Goal: Transaction & Acquisition: Obtain resource

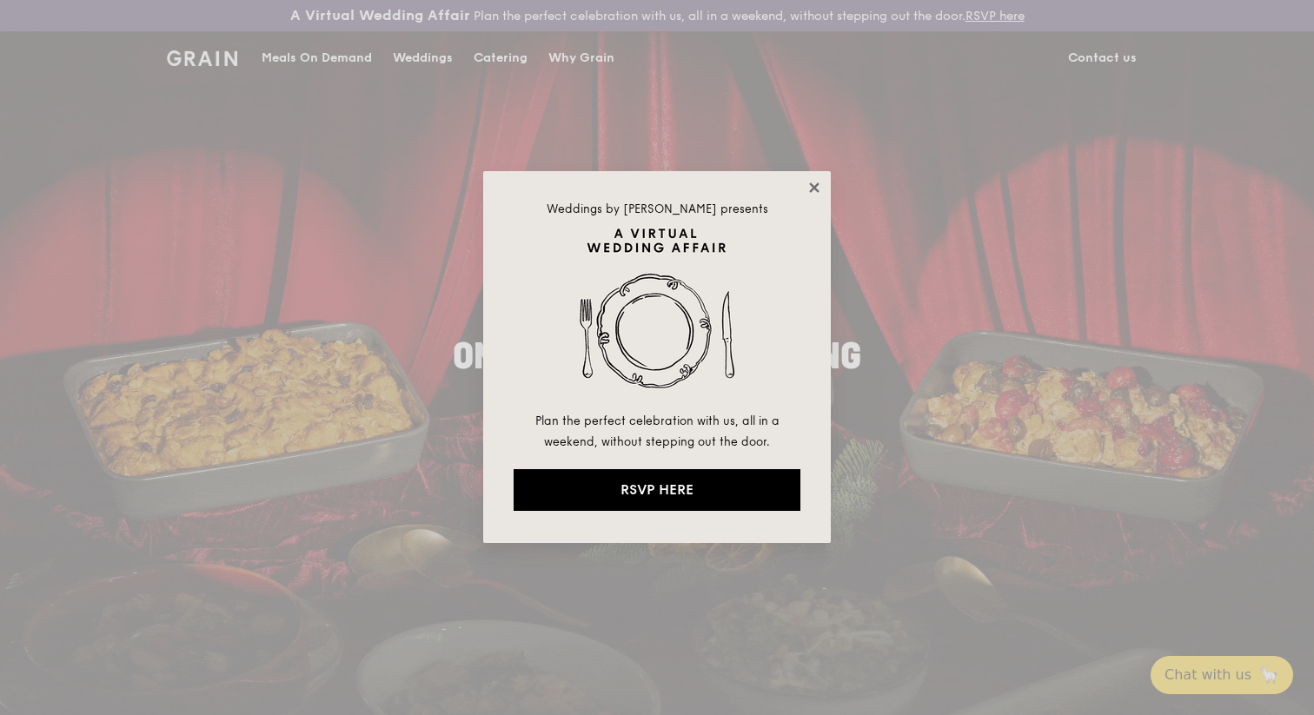
click at [810, 184] on icon at bounding box center [814, 187] width 10 height 10
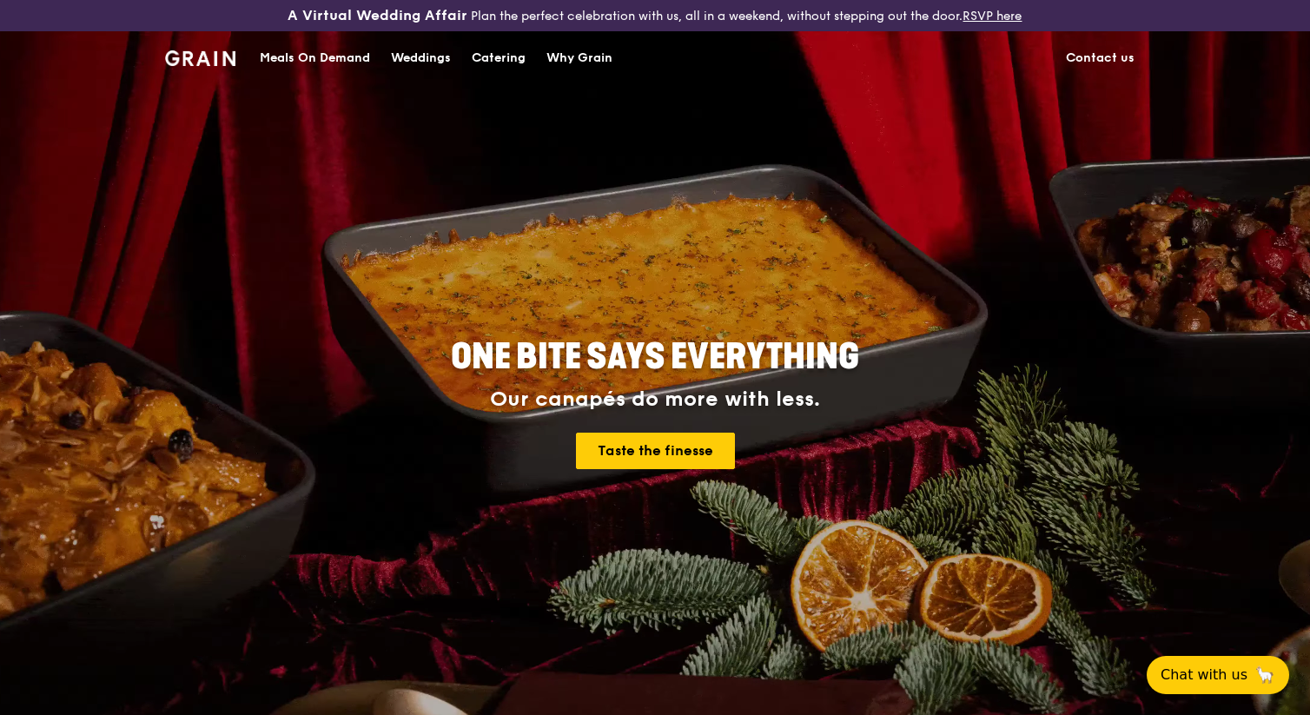
click at [484, 53] on div "Catering" at bounding box center [499, 58] width 54 height 52
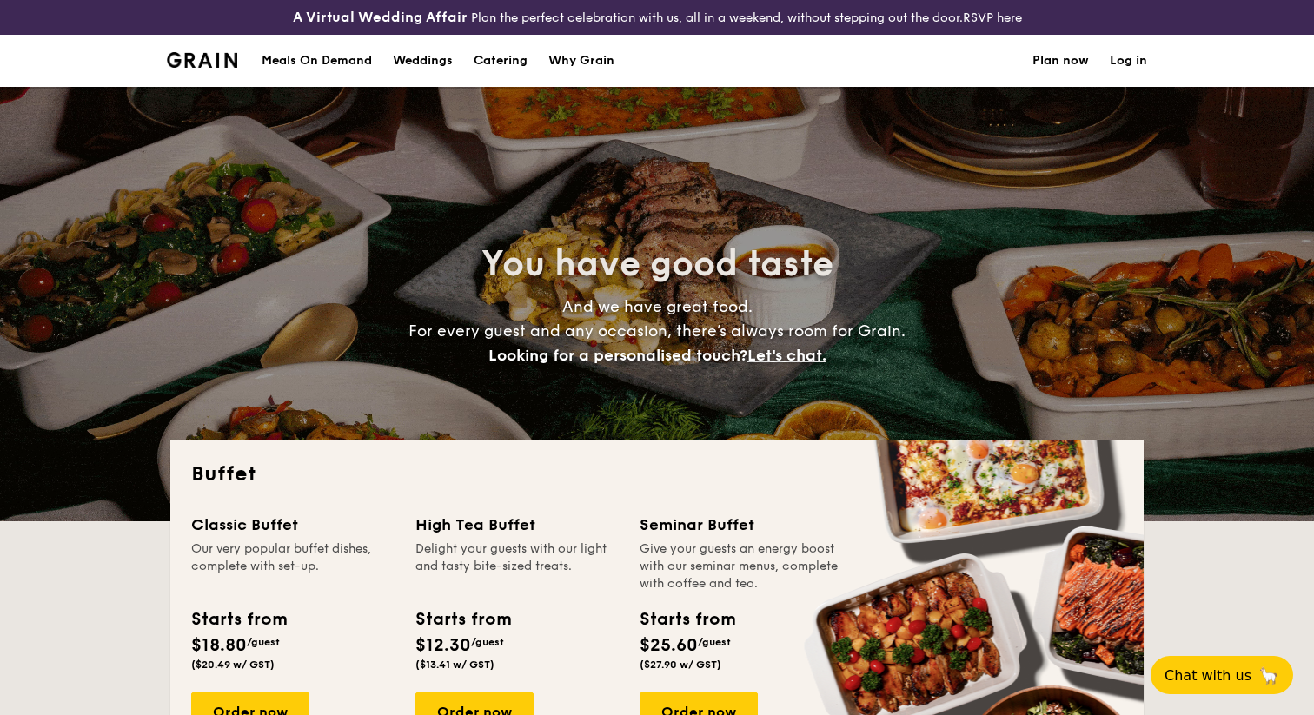
select select
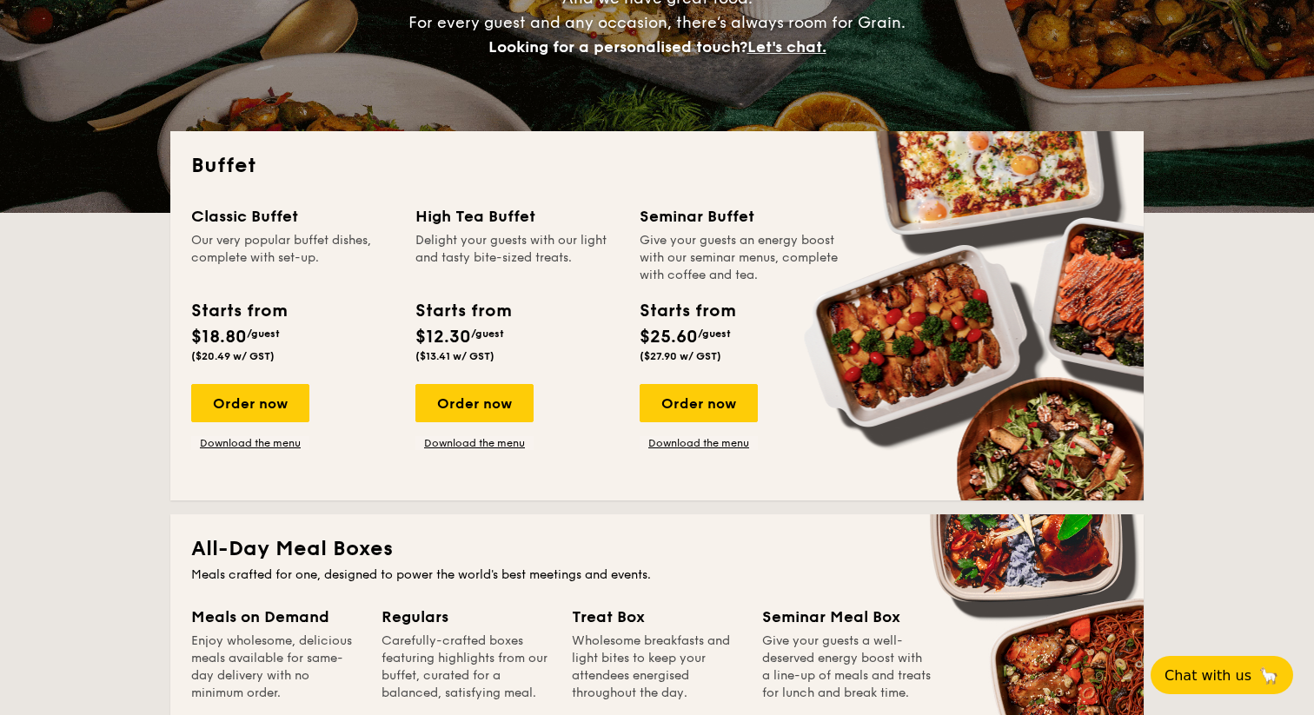
scroll to position [315, 0]
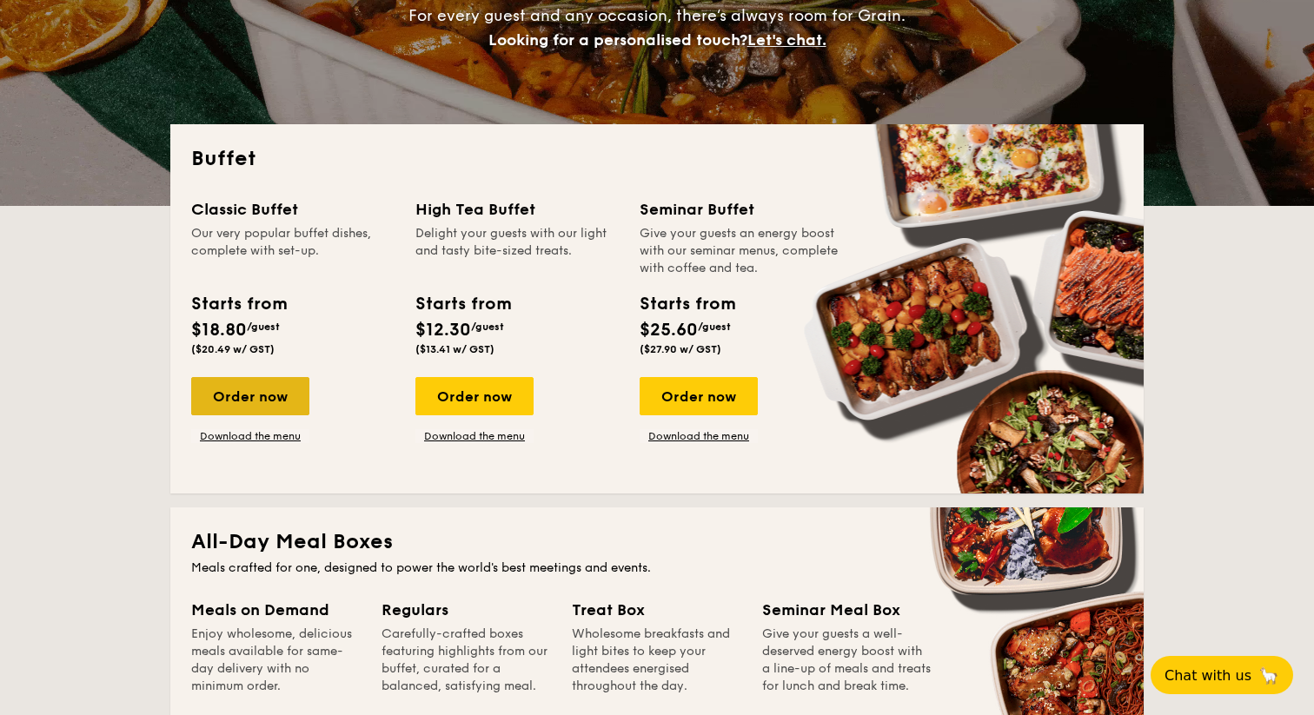
click at [287, 399] on div "Order now" at bounding box center [250, 396] width 118 height 38
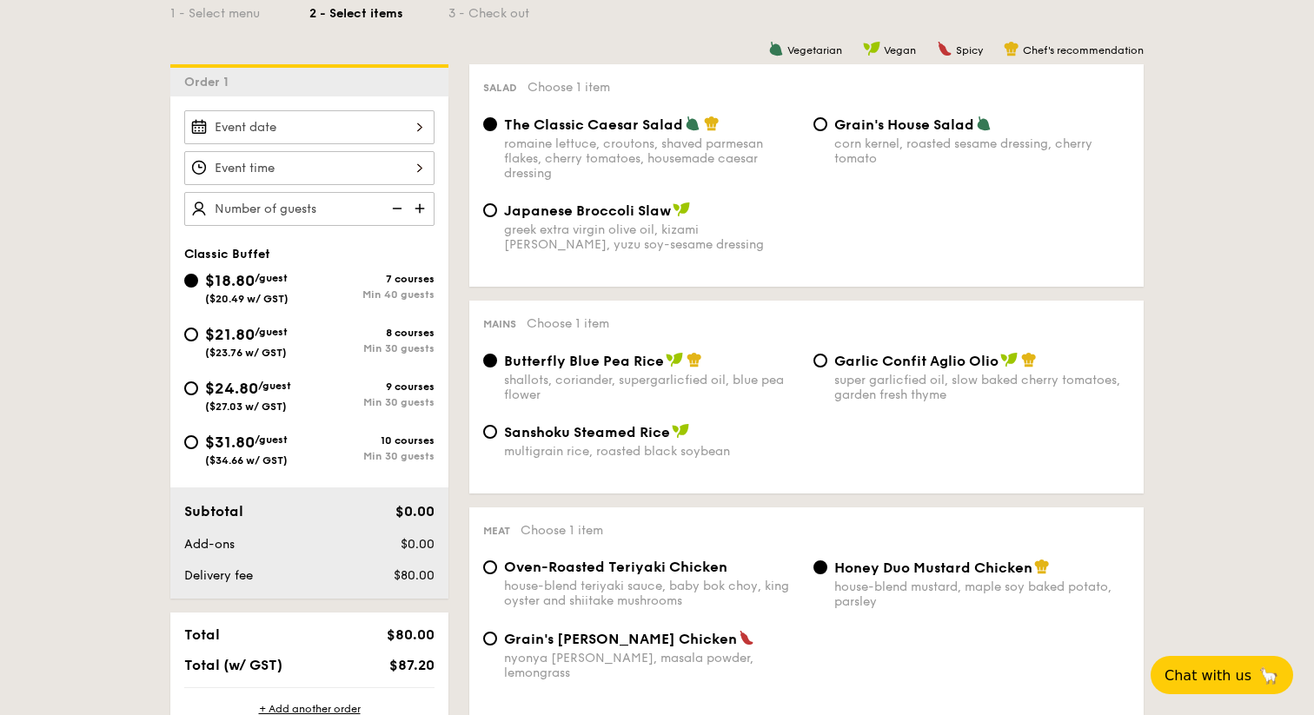
scroll to position [379, 0]
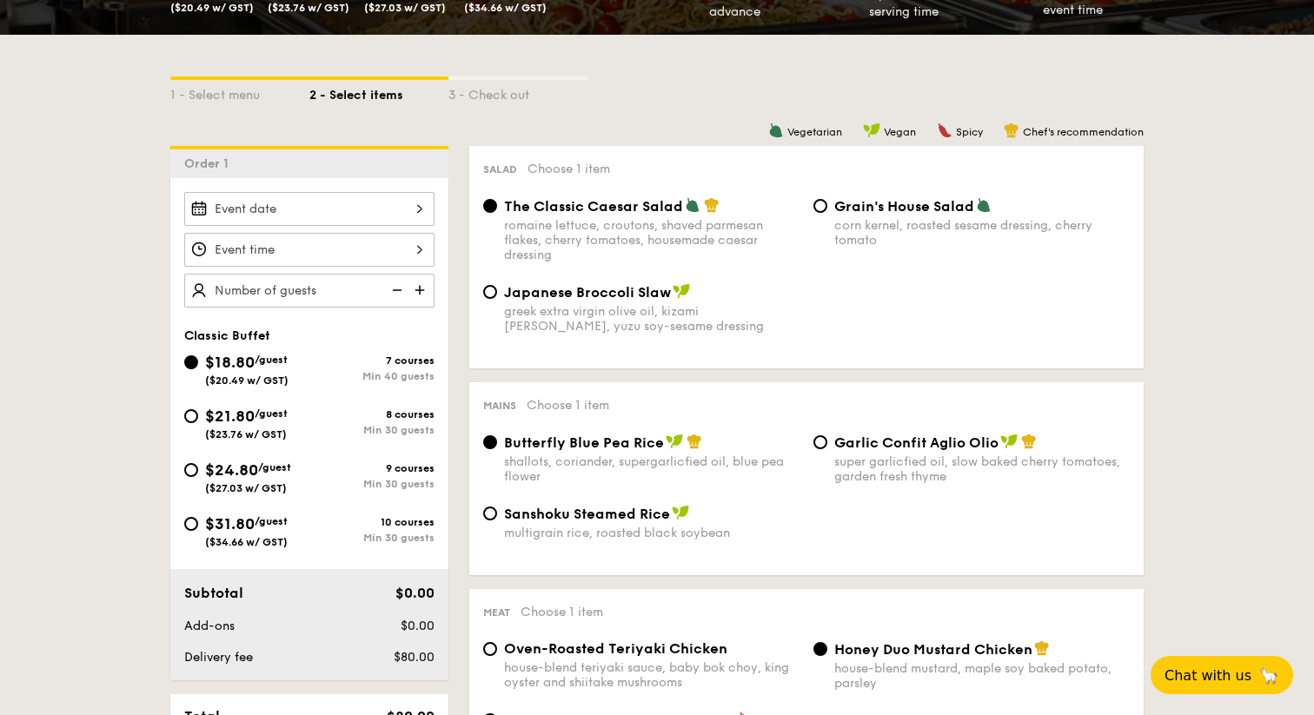
click at [234, 421] on span "$21.80" at bounding box center [230, 416] width 50 height 19
click at [198, 421] on input "$21.80 /guest ($23.76 w/ GST) 8 courses Min 30 guests" at bounding box center [191, 416] width 14 height 14
radio input "true"
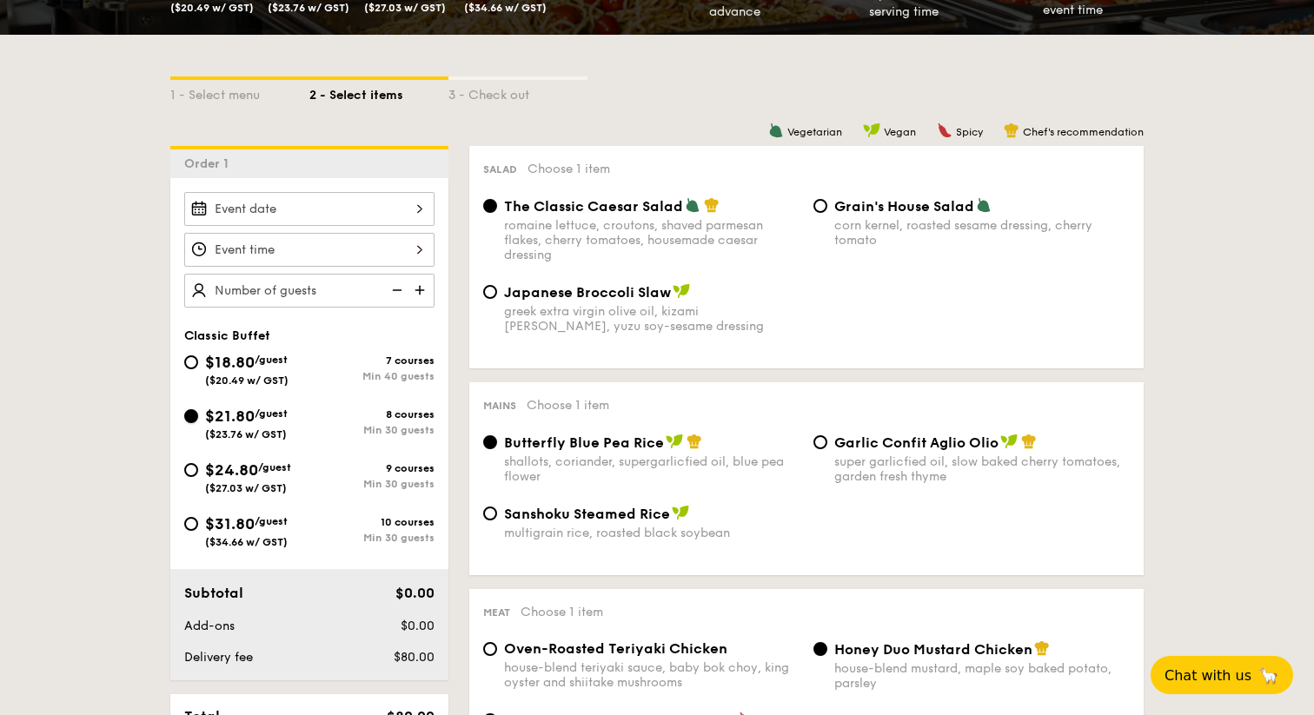
radio input "true"
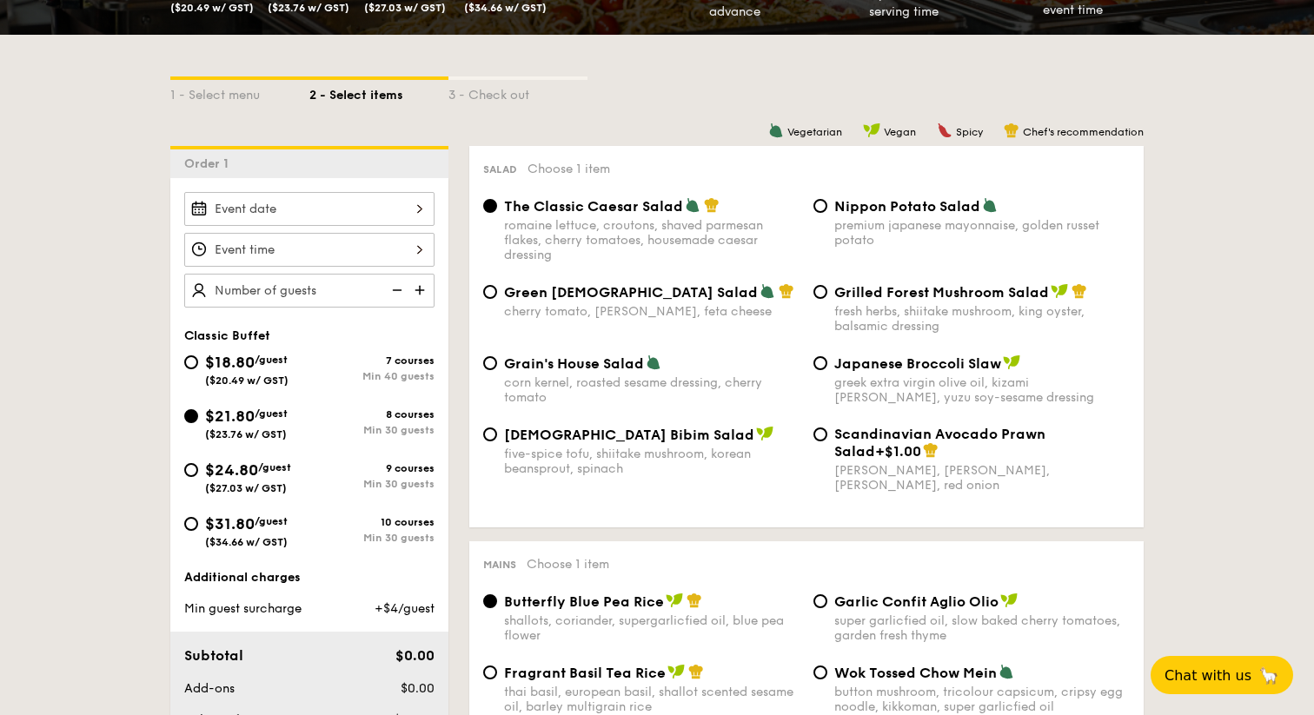
click at [242, 471] on span "$24.80" at bounding box center [231, 469] width 53 height 19
click at [198, 471] on input "$24.80 /guest ($27.03 w/ GST) 9 courses Min 30 guests" at bounding box center [191, 470] width 14 height 14
radio input "true"
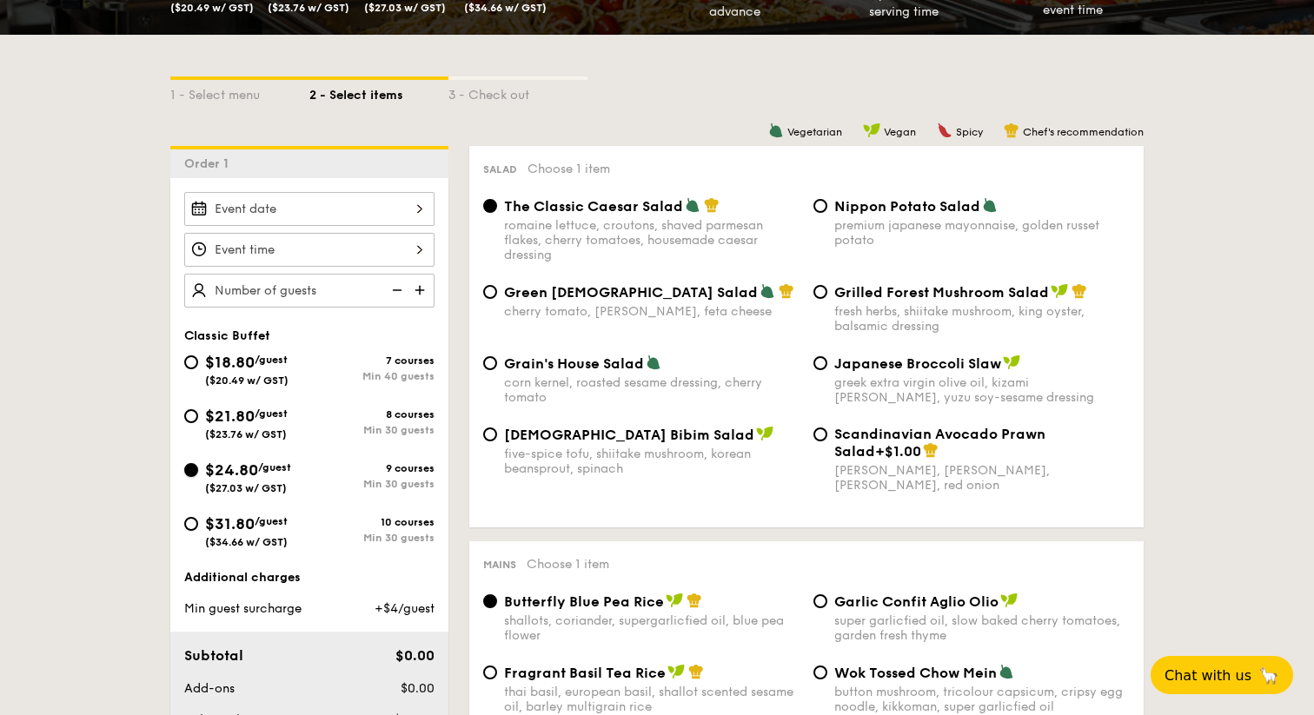
radio input "true"
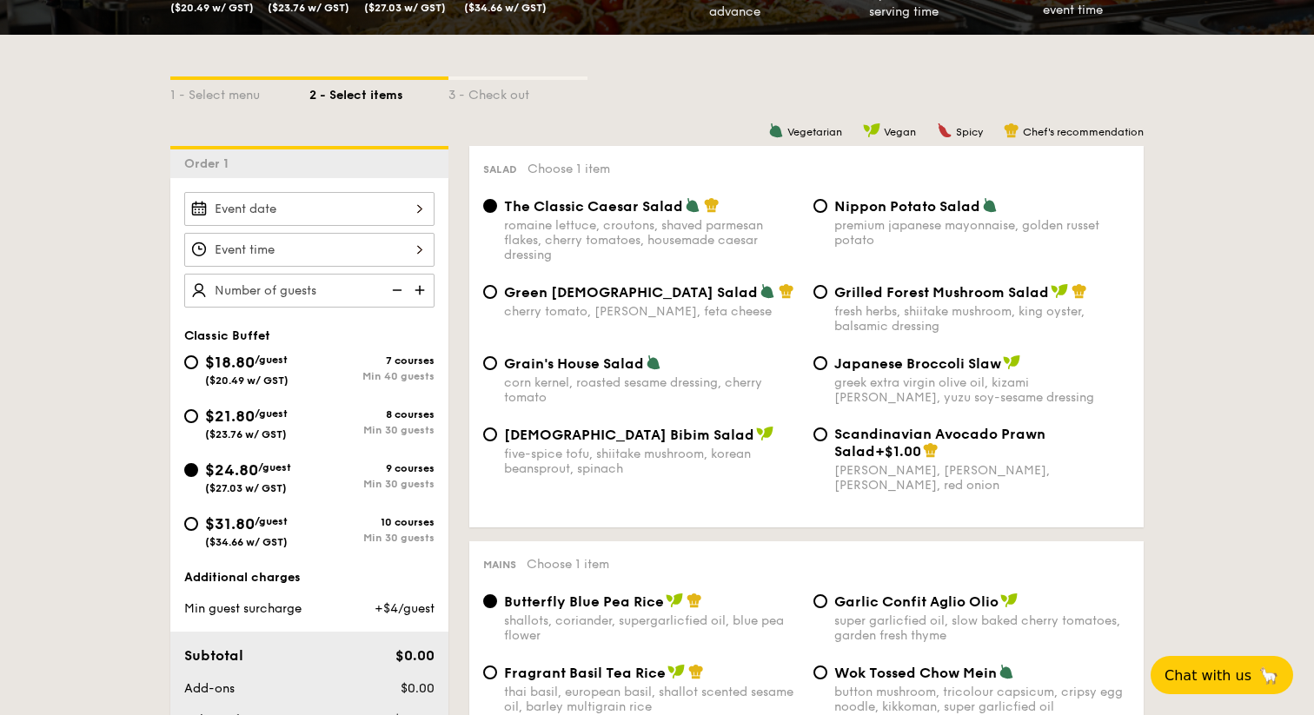
click at [248, 534] on div "$31.80 /guest ($34.66 w/ GST)" at bounding box center [246, 530] width 83 height 36
click at [198, 531] on input "$31.80 /guest ($34.66 w/ GST) 10 courses Min 30 guests" at bounding box center [191, 524] width 14 height 14
radio input "true"
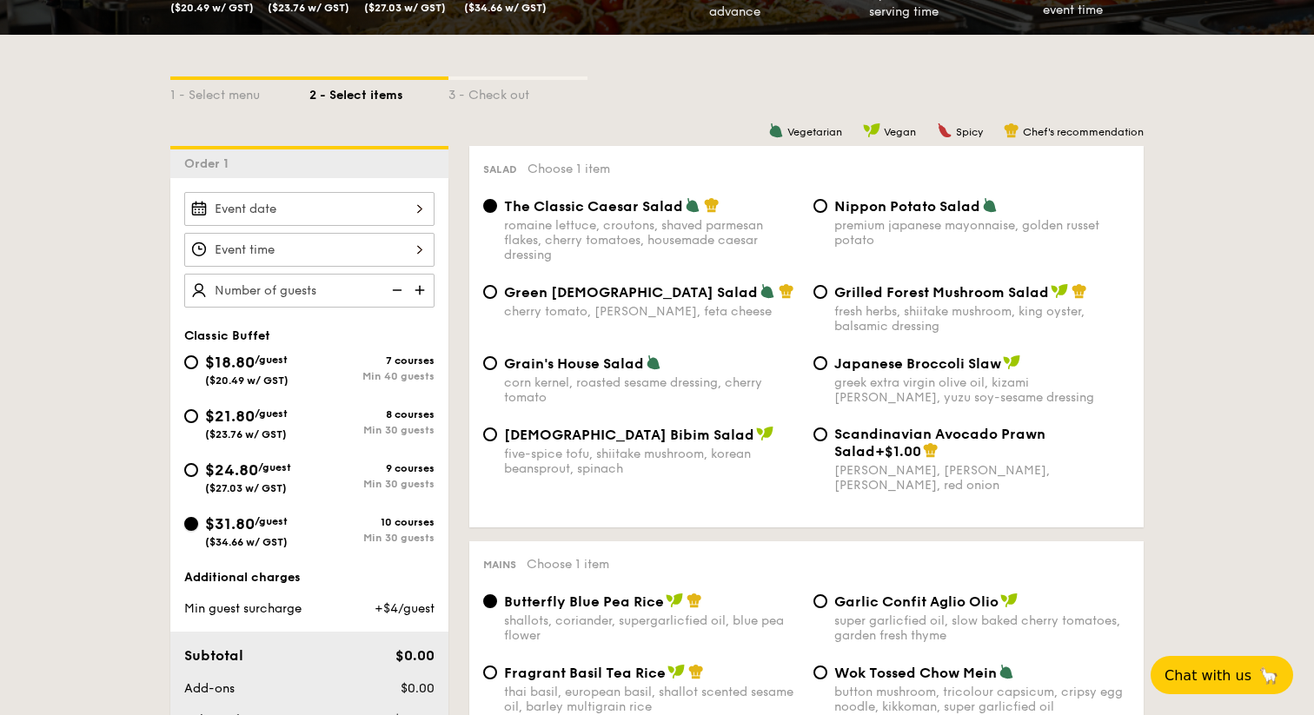
radio input "true"
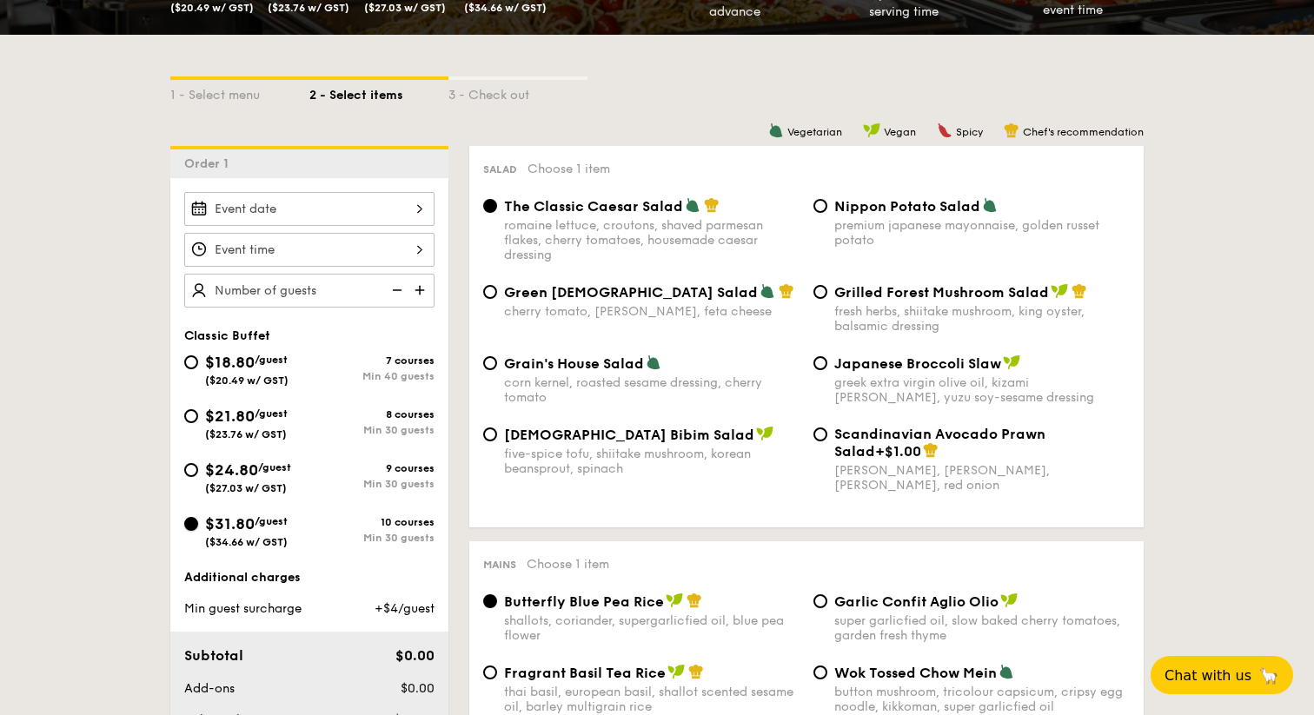
radio input "true"
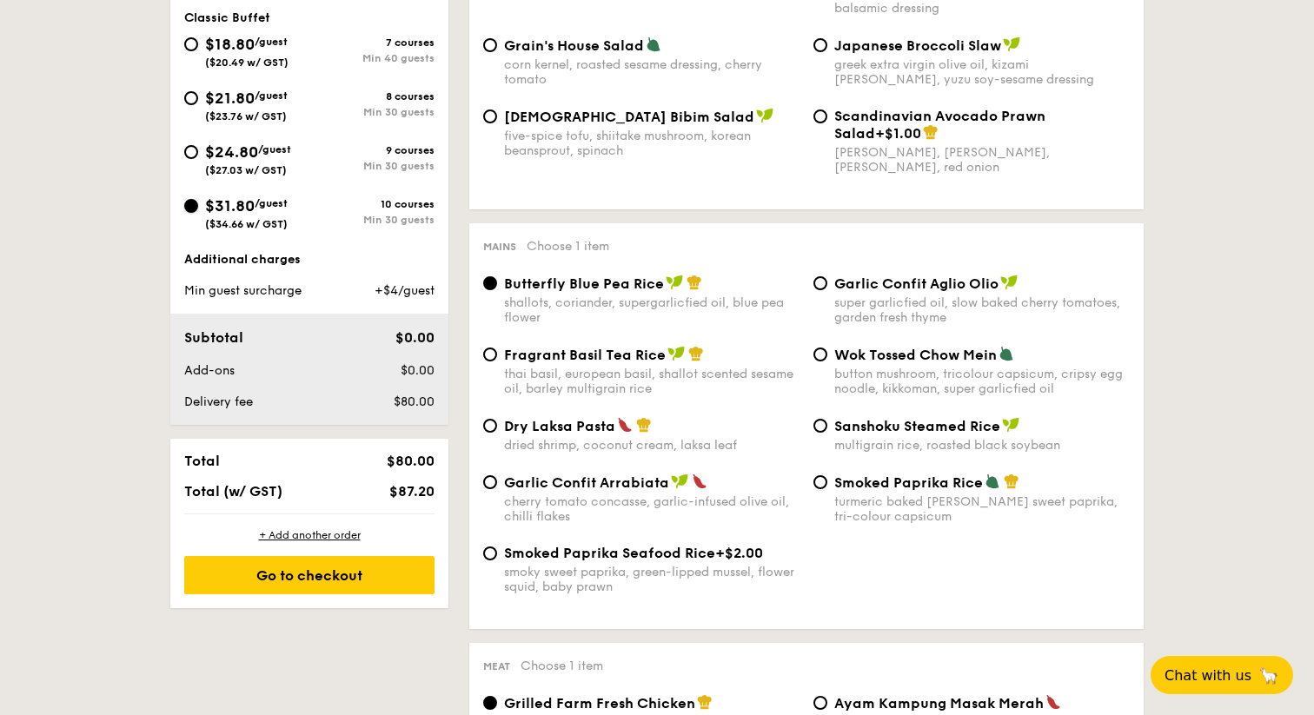
scroll to position [641, 0]
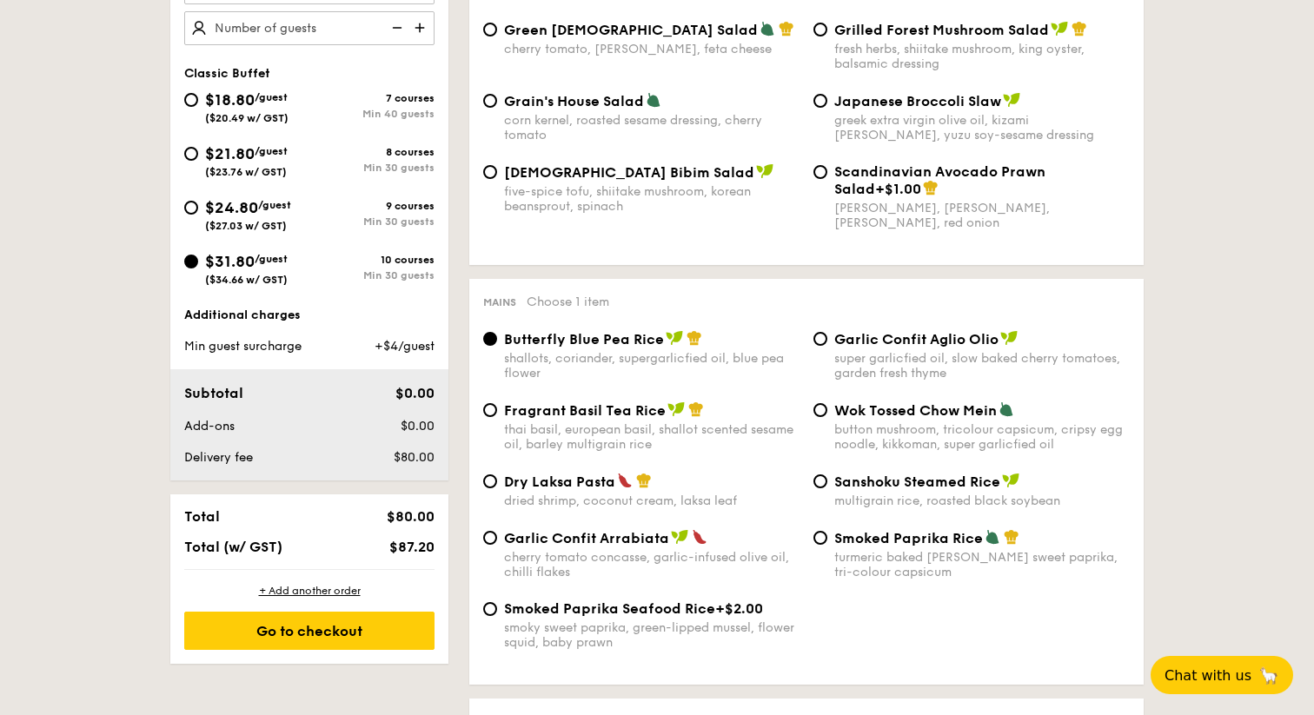
click at [281, 109] on div "$18.80 /guest ($20.49 w/ GST)" at bounding box center [246, 106] width 83 height 36
click at [198, 107] on input "$18.80 /guest ($20.49 w/ GST) 7 courses Min 40 guests" at bounding box center [191, 100] width 14 height 14
radio input "true"
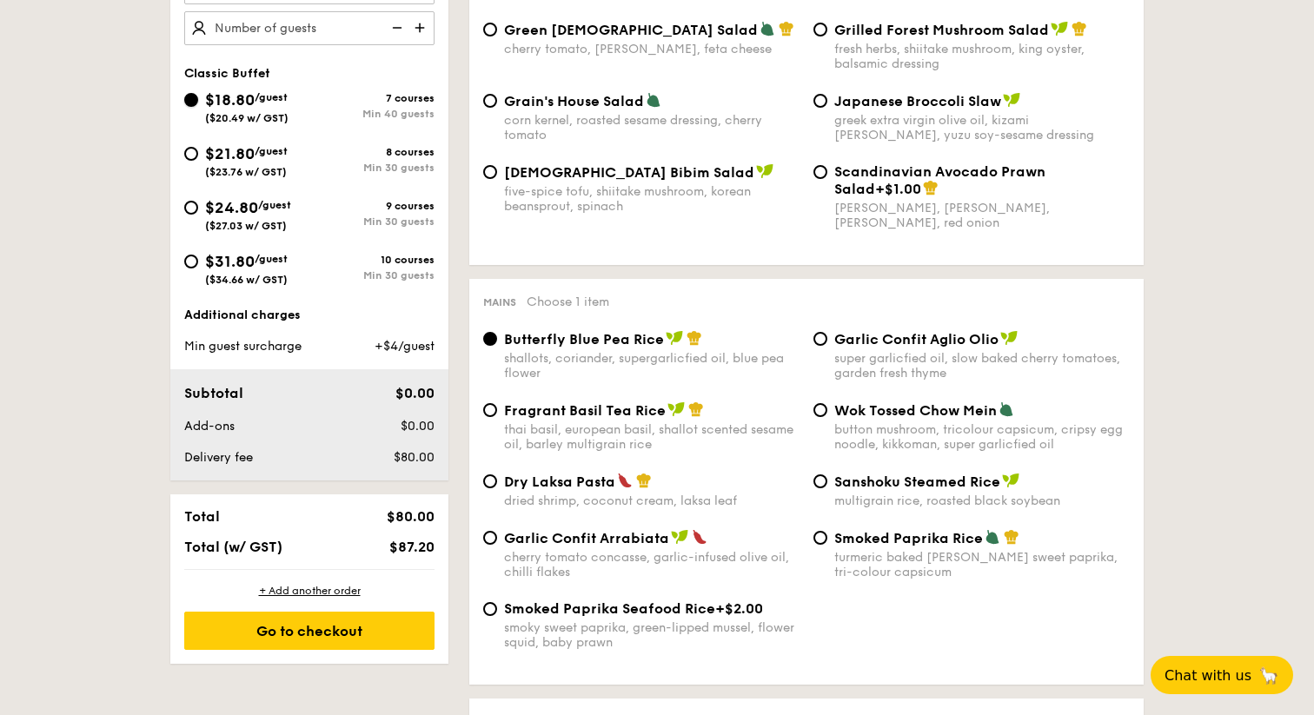
radio input "true"
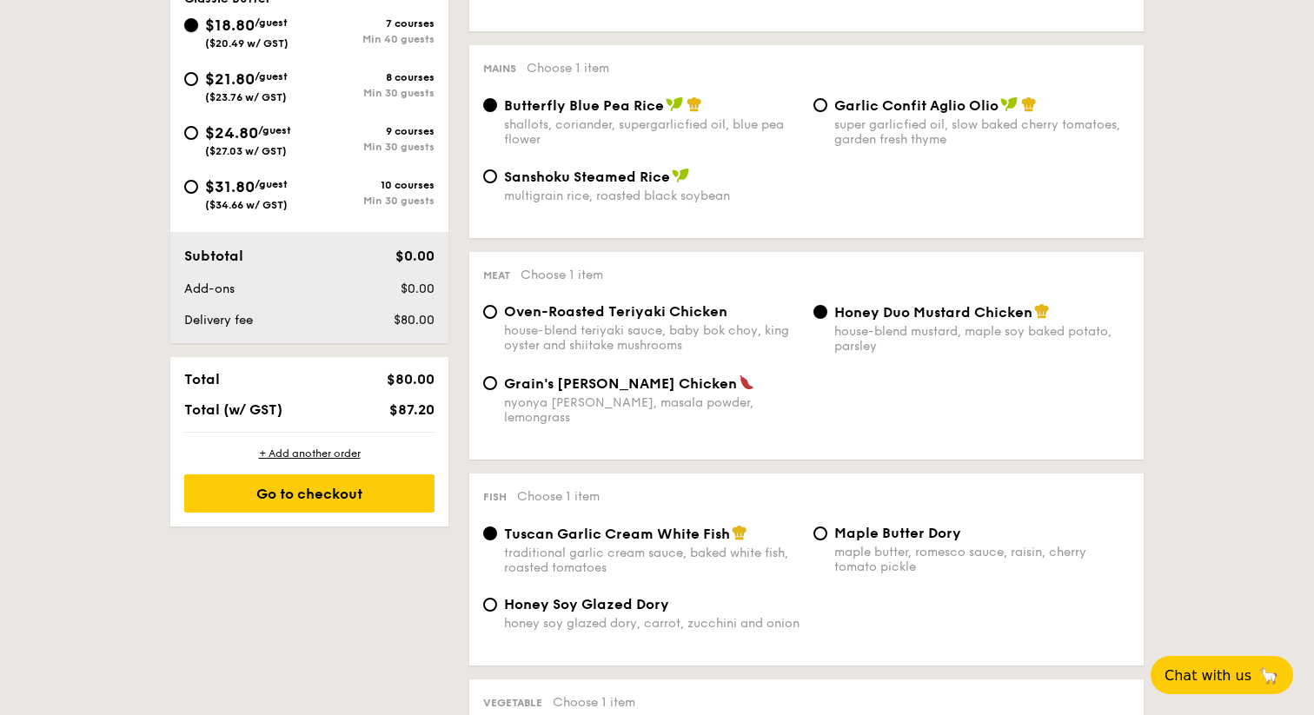
scroll to position [677, 0]
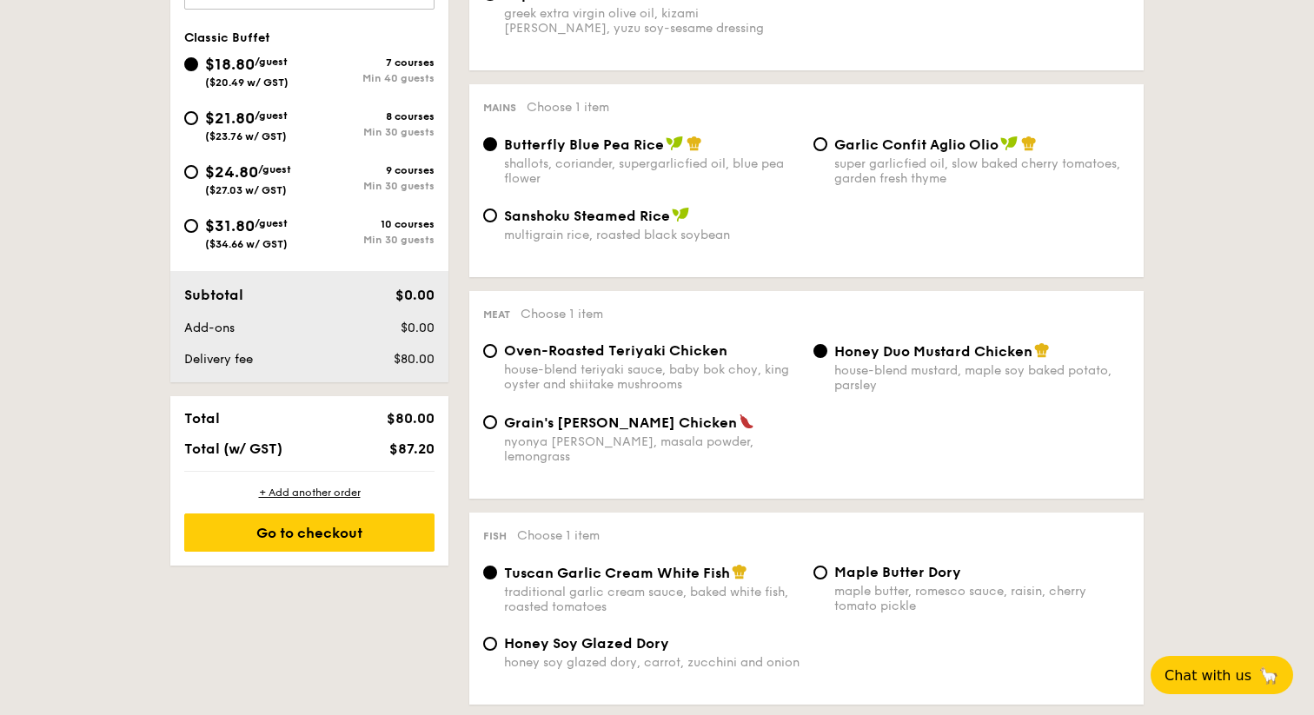
click at [352, 89] on div "$18.80 /guest ($20.49 w/ GST) 7 courses Min 40 guests" at bounding box center [309, 75] width 264 height 47
click at [350, 110] on div "8 courses" at bounding box center [371, 116] width 125 height 12
click at [198, 111] on input "$21.80 /guest ($23.76 w/ GST) 8 courses Min 30 guests" at bounding box center [191, 118] width 14 height 14
radio input "true"
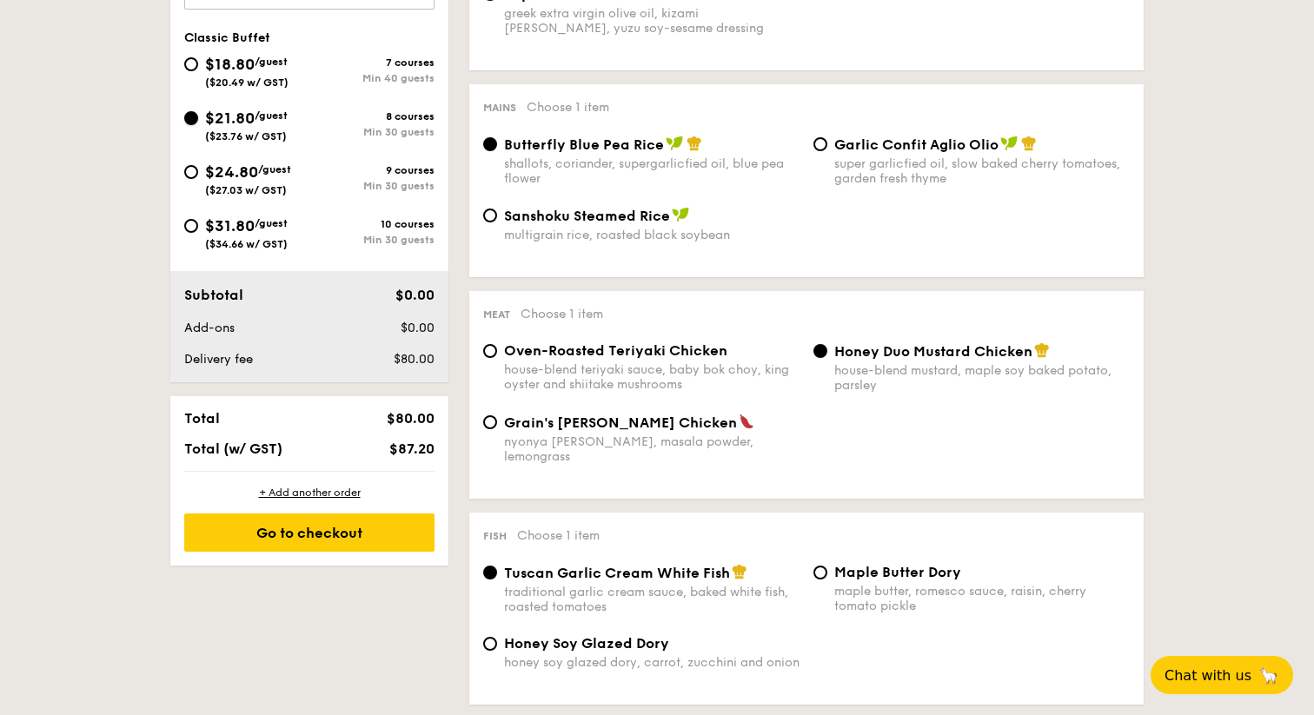
radio input "true"
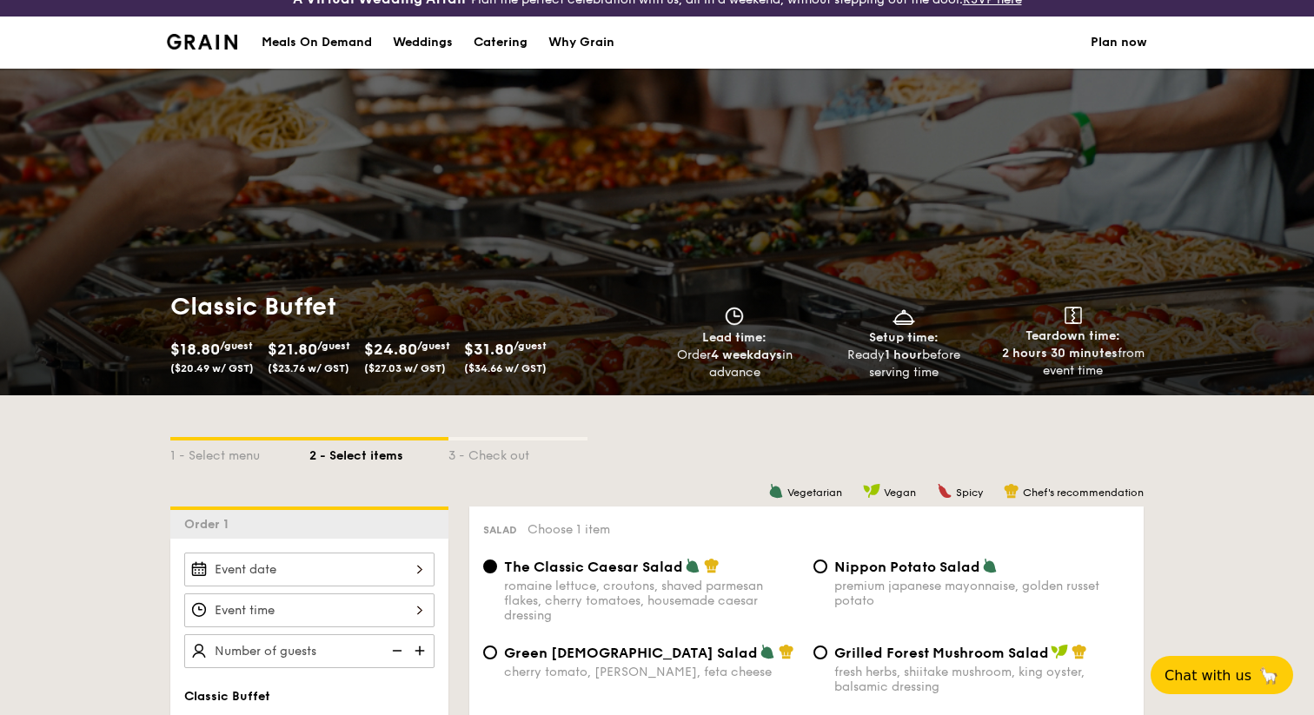
scroll to position [0, 0]
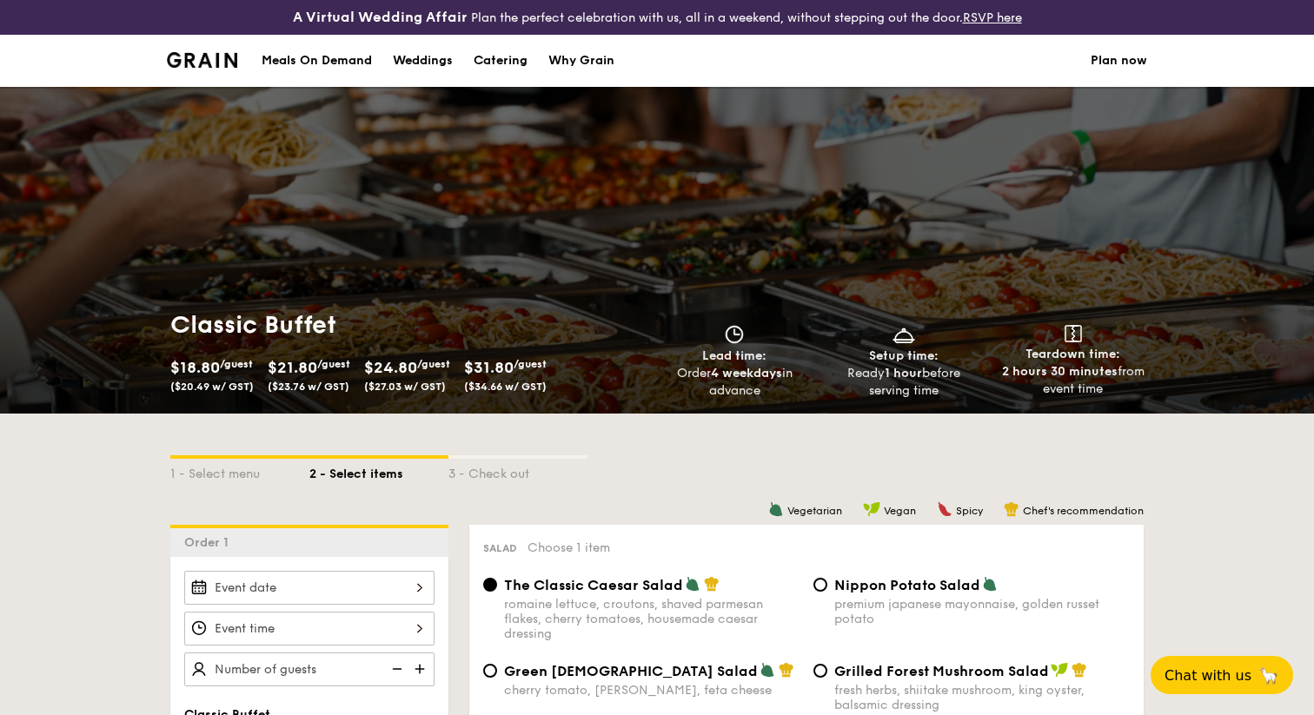
select select
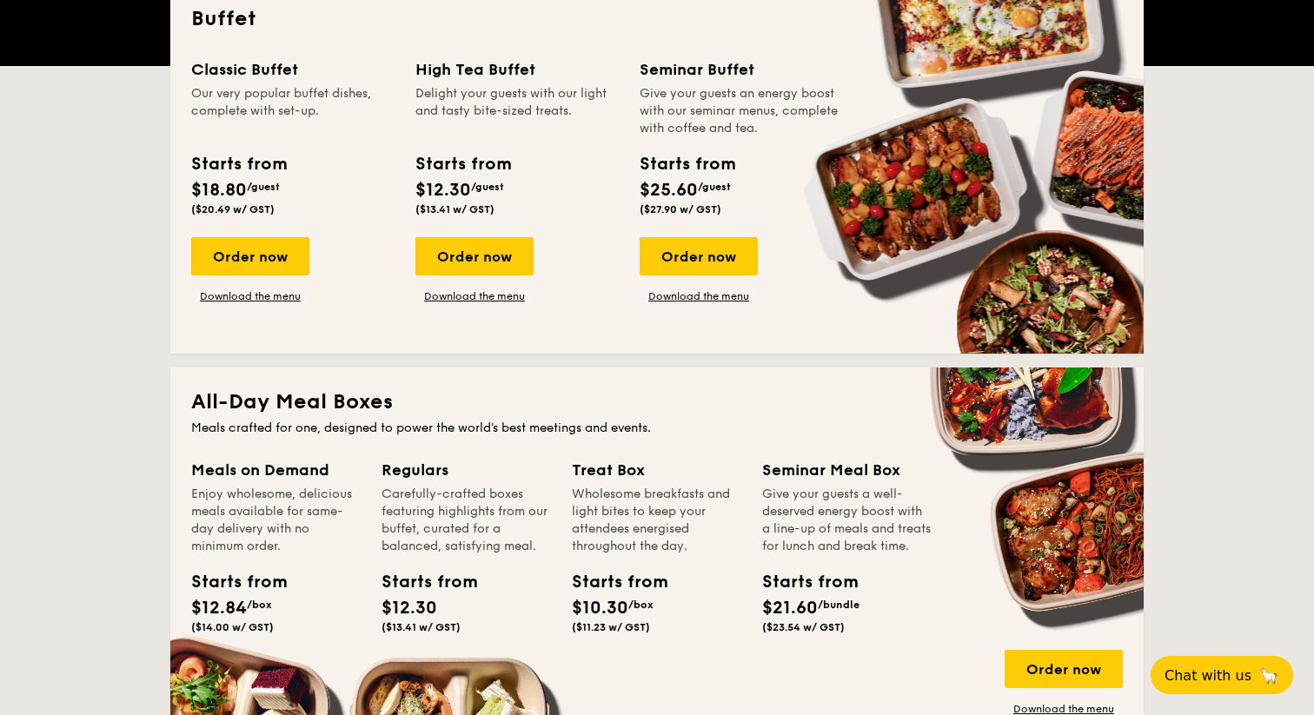
scroll to position [487, 0]
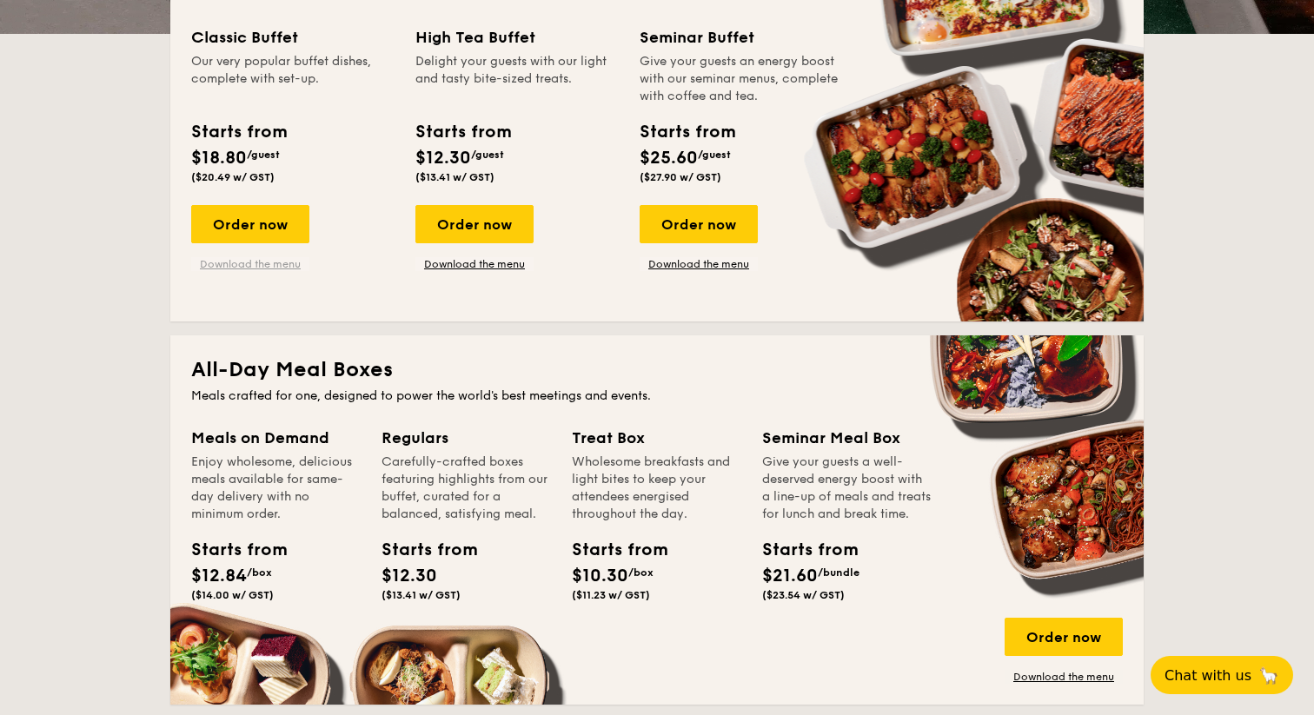
click at [286, 266] on link "Download the menu" at bounding box center [250, 264] width 118 height 14
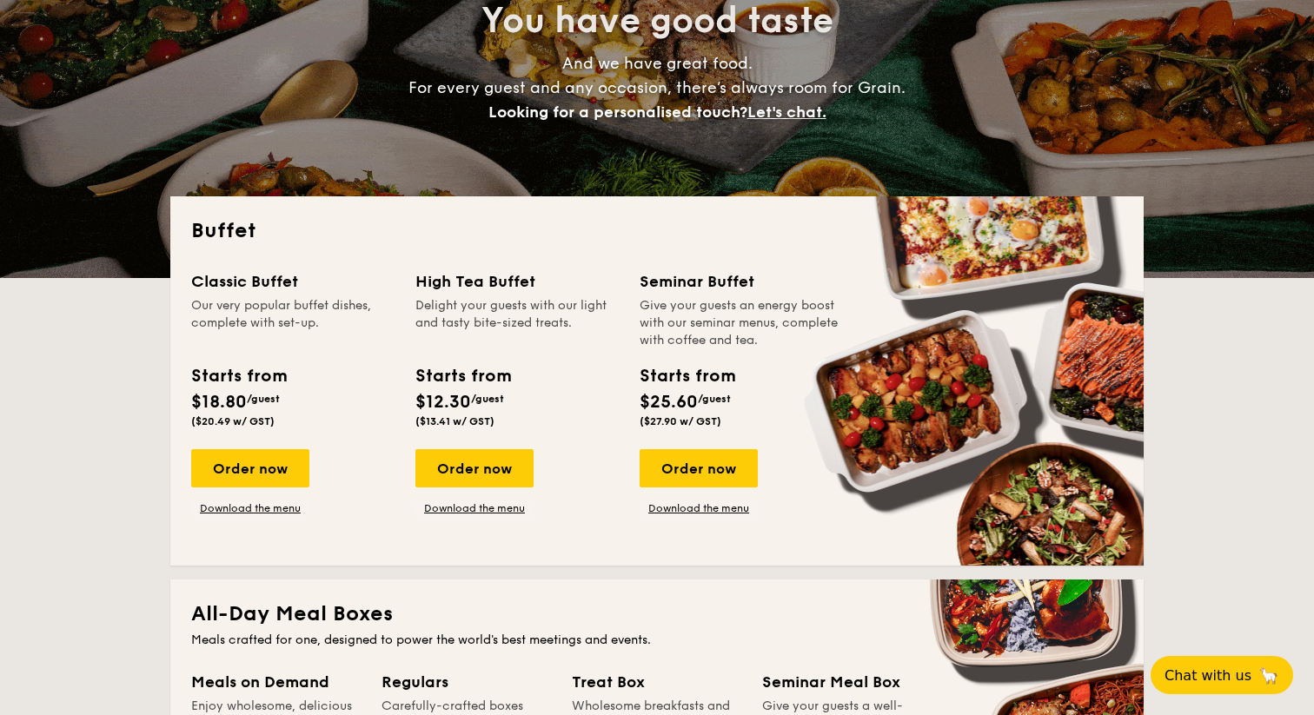
scroll to position [247, 0]
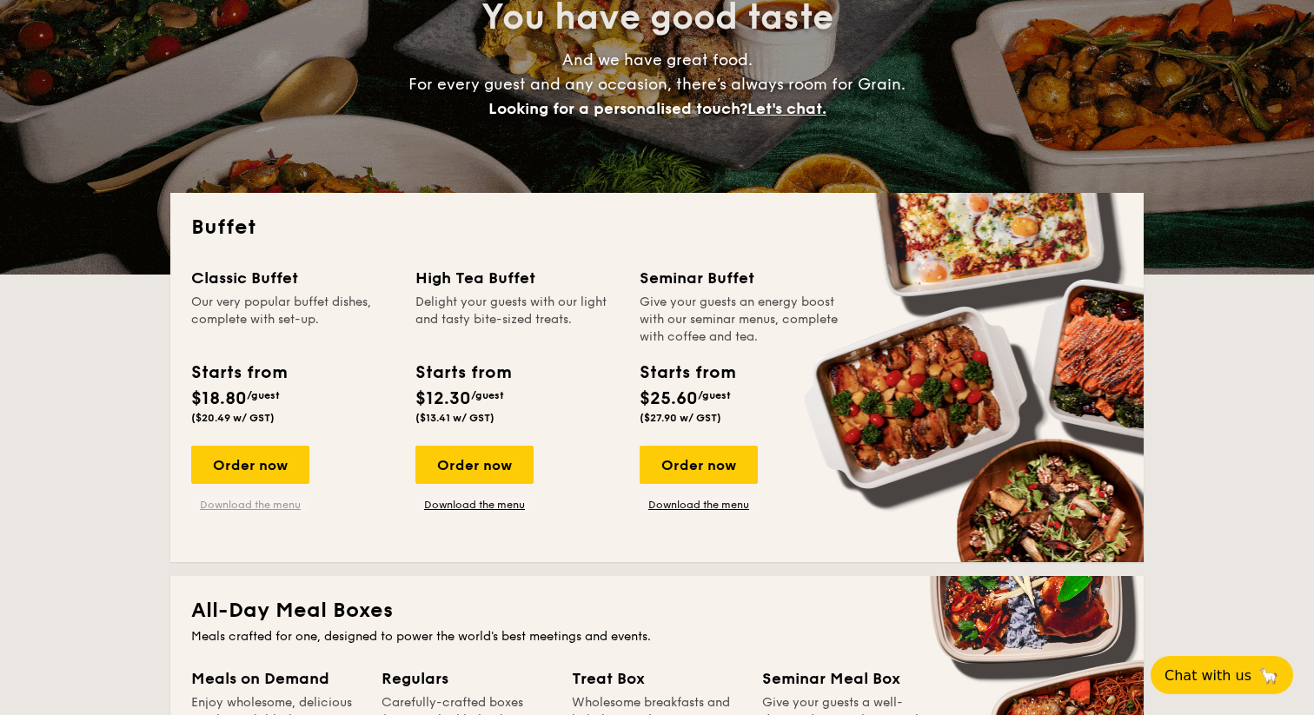
click at [292, 498] on link "Download the menu" at bounding box center [250, 505] width 118 height 14
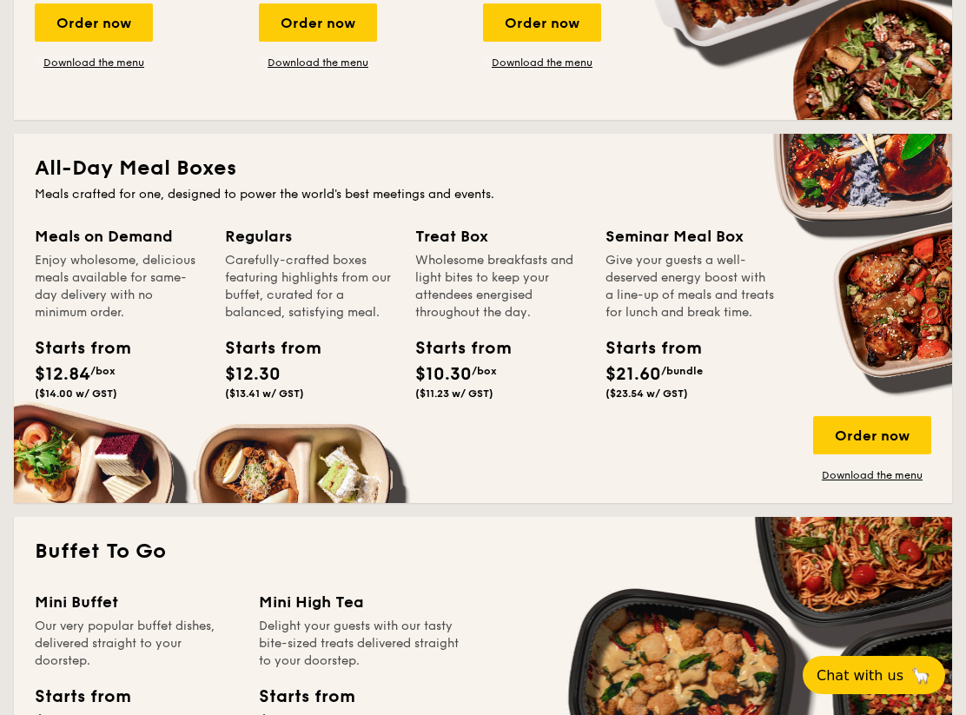
scroll to position [705, 0]
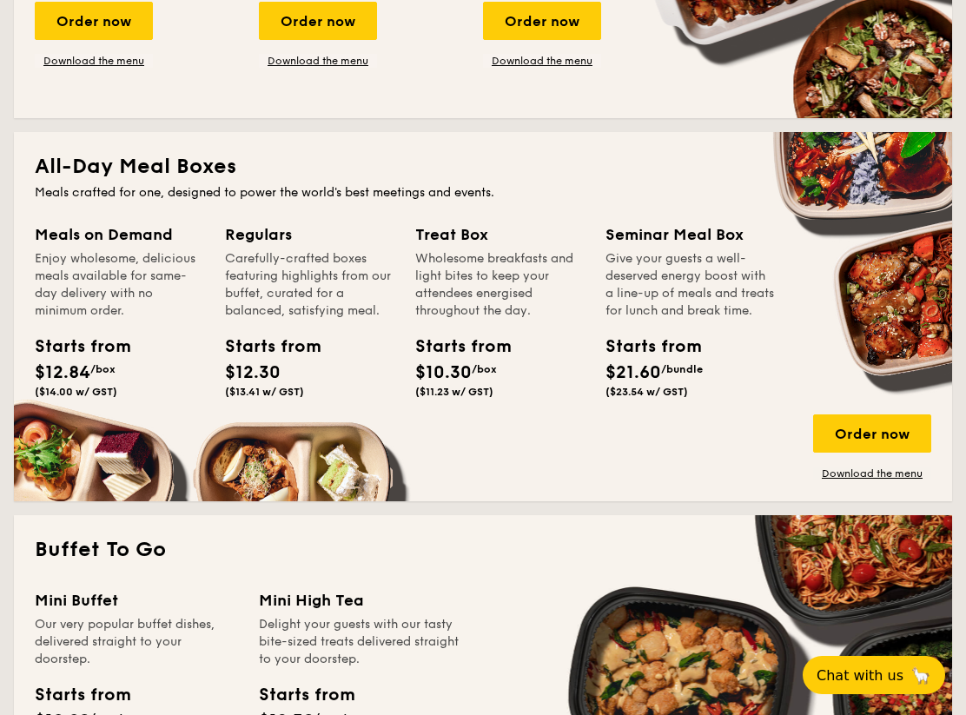
drag, startPoint x: 224, startPoint y: 236, endPoint x: 260, endPoint y: 390, distance: 157.8
click at [260, 390] on div "Meals on Demand Enjoy wholesome, delicious meals available for same-day deliver…" at bounding box center [483, 351] width 897 height 258
drag, startPoint x: 76, startPoint y: 241, endPoint x: 92, endPoint y: 399, distance: 159.0
click at [92, 399] on div "Meals on Demand Enjoy wholesome, delicious meals available for same-day deliver…" at bounding box center [119, 313] width 169 height 182
drag, startPoint x: 242, startPoint y: 233, endPoint x: 290, endPoint y: 376, distance: 151.1
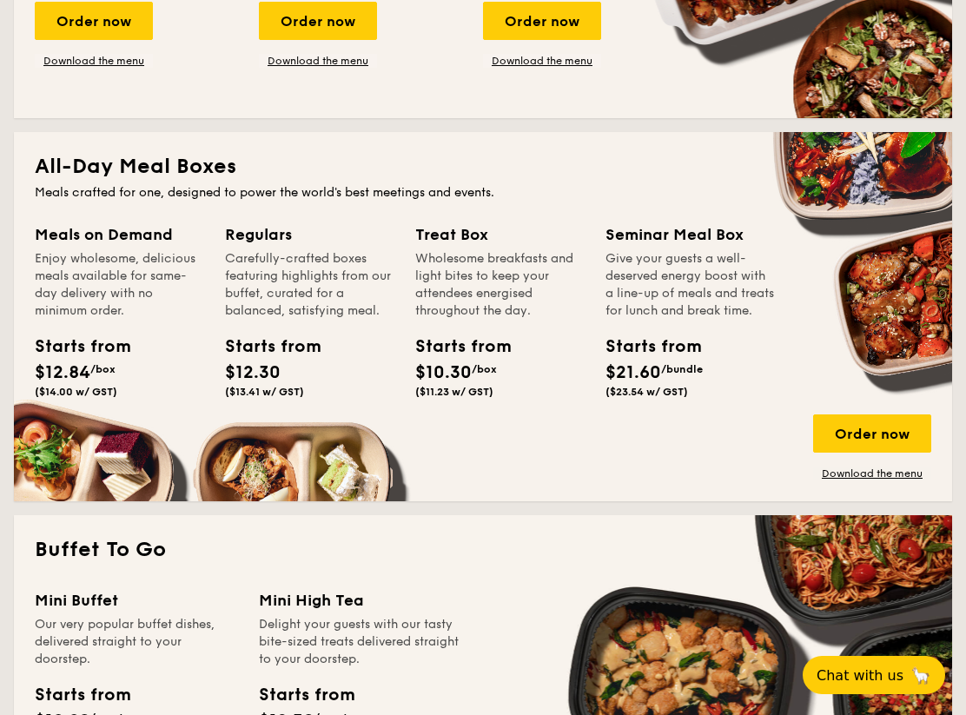
click at [290, 376] on div "Regulars Carefully-crafted boxes featuring highlights from our buffet, curated …" at bounding box center [309, 313] width 169 height 182
drag, startPoint x: 151, startPoint y: 275, endPoint x: 136, endPoint y: 307, distance: 35.7
click at [136, 307] on div "Enjoy wholesome, delicious meals available for same-day delivery with no minimu…" at bounding box center [119, 285] width 169 height 70
click at [865, 427] on div "Order now" at bounding box center [872, 433] width 118 height 38
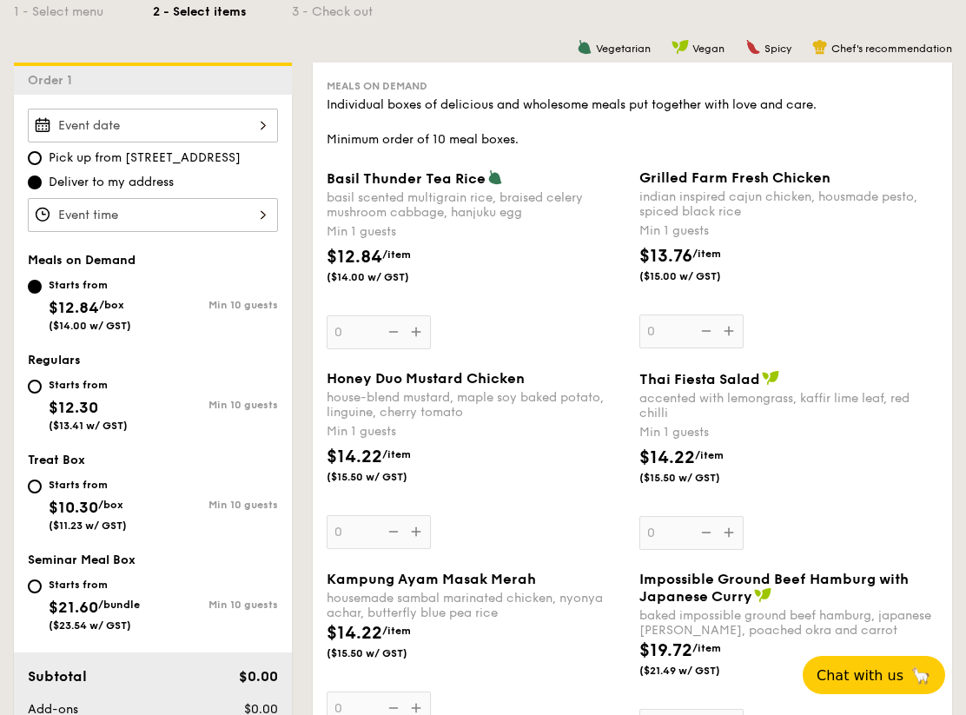
scroll to position [465, 0]
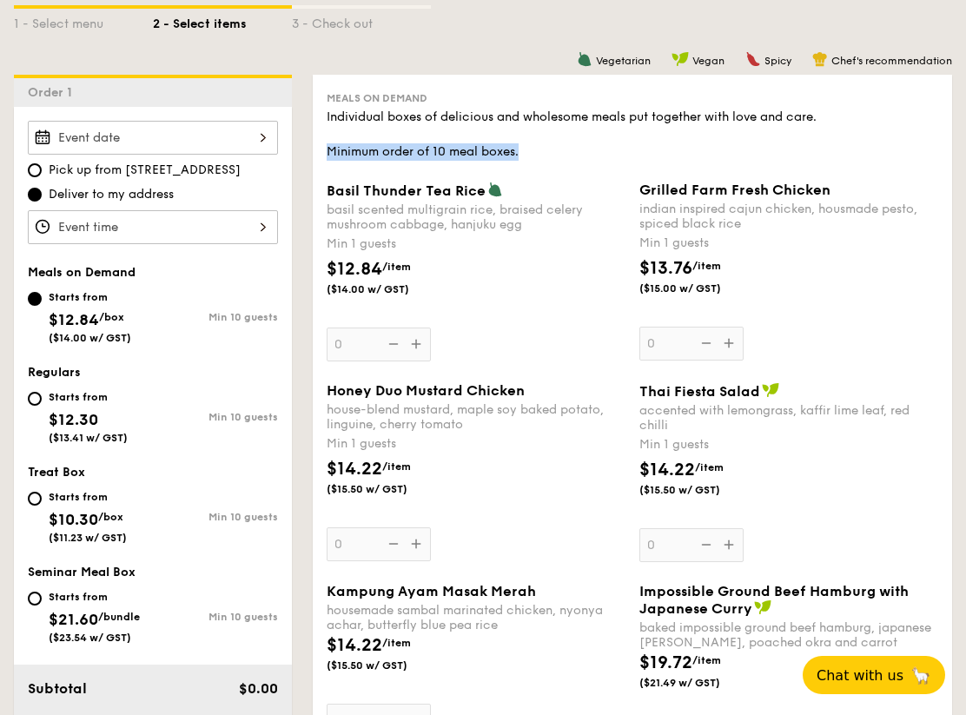
drag, startPoint x: 327, startPoint y: 153, endPoint x: 549, endPoint y: 151, distance: 222.4
click at [549, 151] on div "Individual boxes of delicious and wholesome meals put together with love and ca…" at bounding box center [633, 135] width 612 height 52
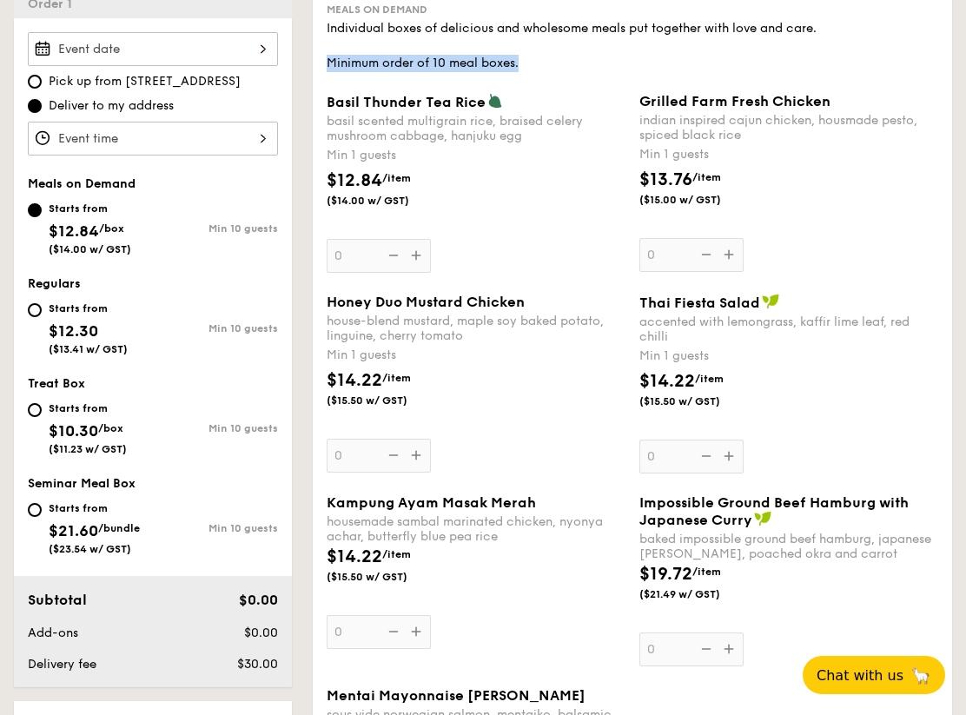
scroll to position [535, 0]
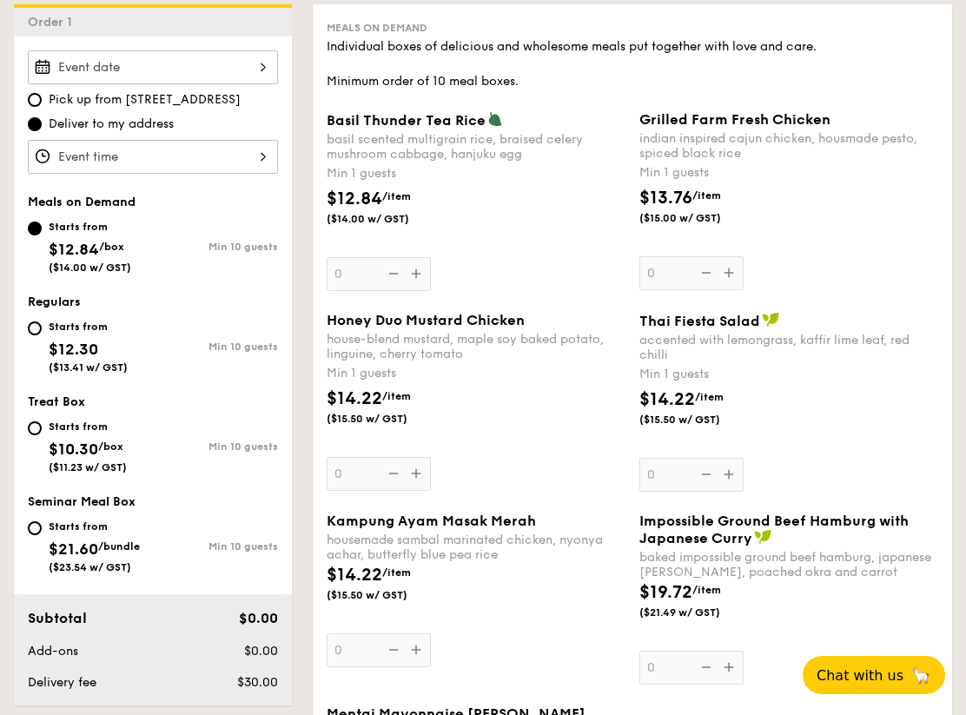
click at [75, 339] on div "Starts from $12.30 ($13.41 w/ GST)" at bounding box center [88, 344] width 79 height 57
click at [42, 335] on input "Starts from $12.30 ($13.41 w/ GST) Min 10 guests" at bounding box center [35, 328] width 14 height 14
radio input "true"
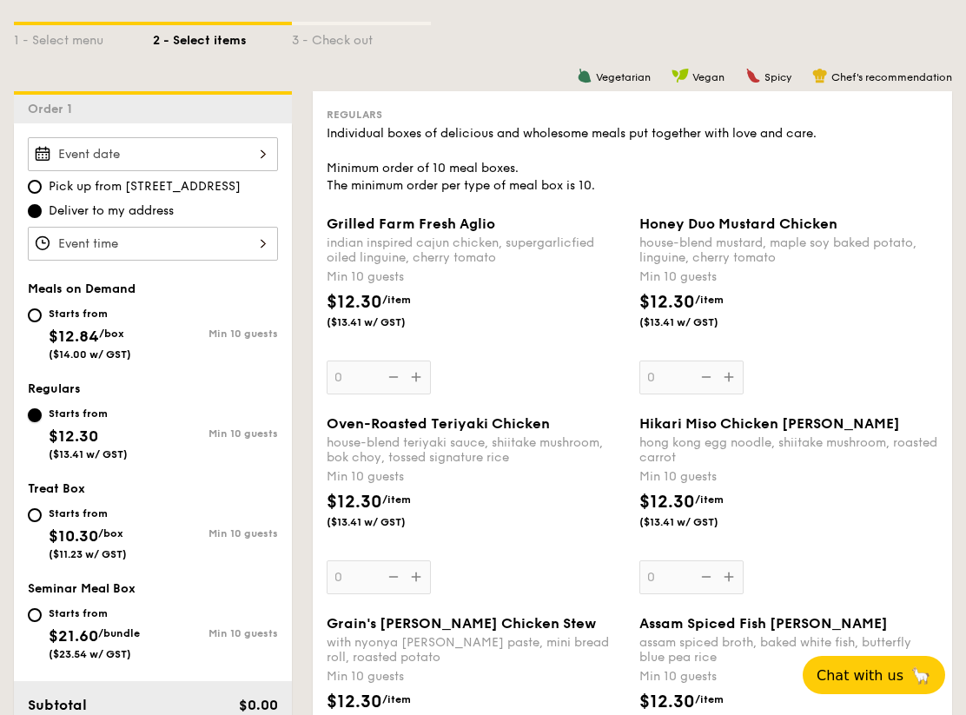
scroll to position [483, 0]
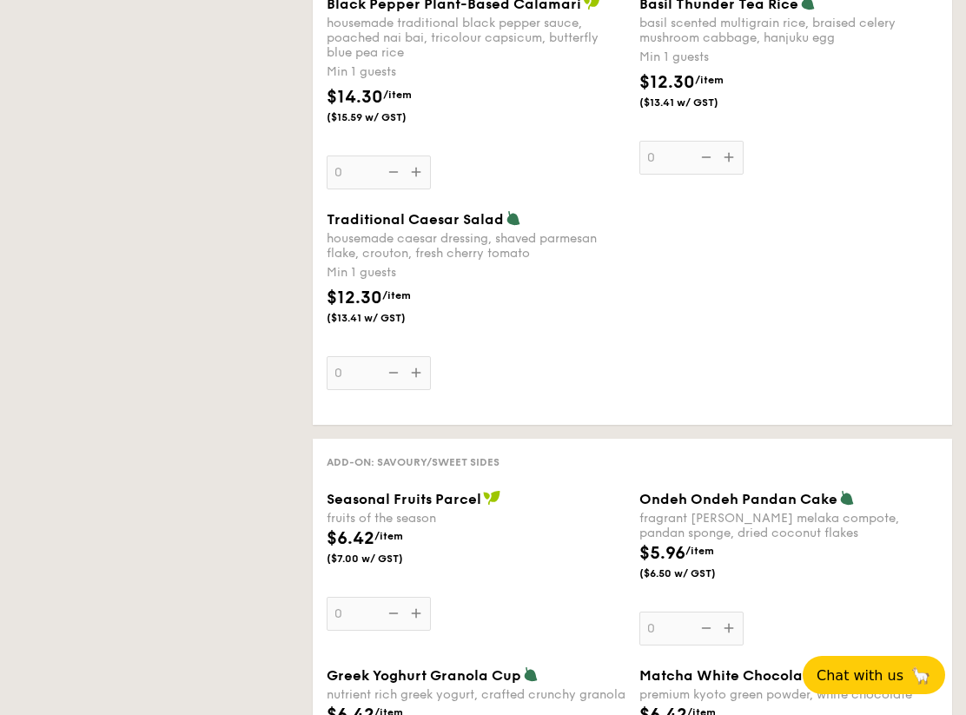
select select
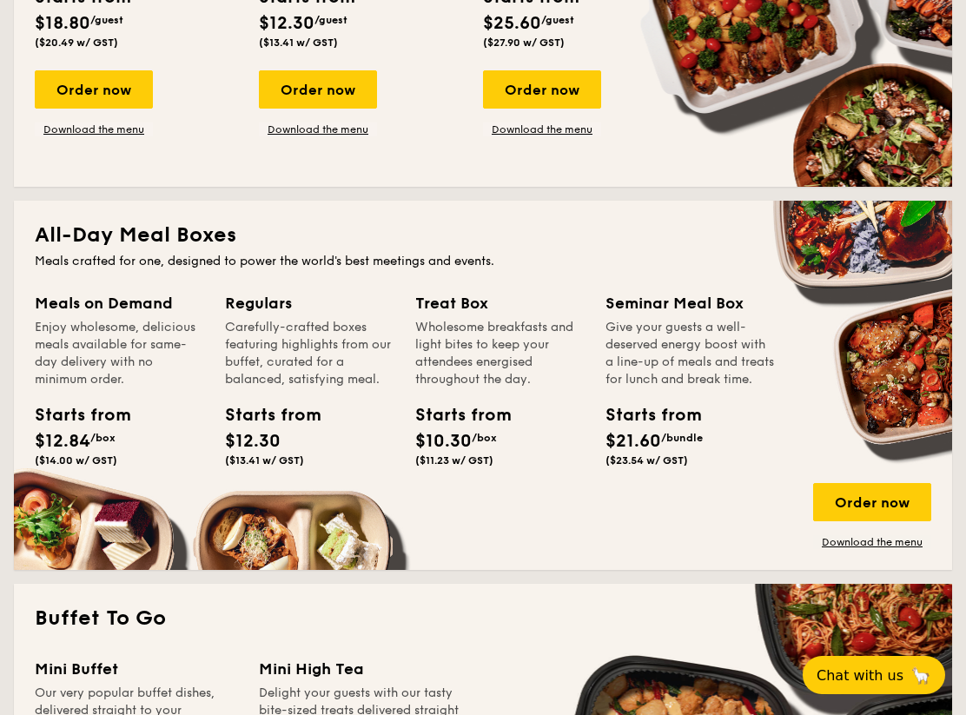
scroll to position [639, 0]
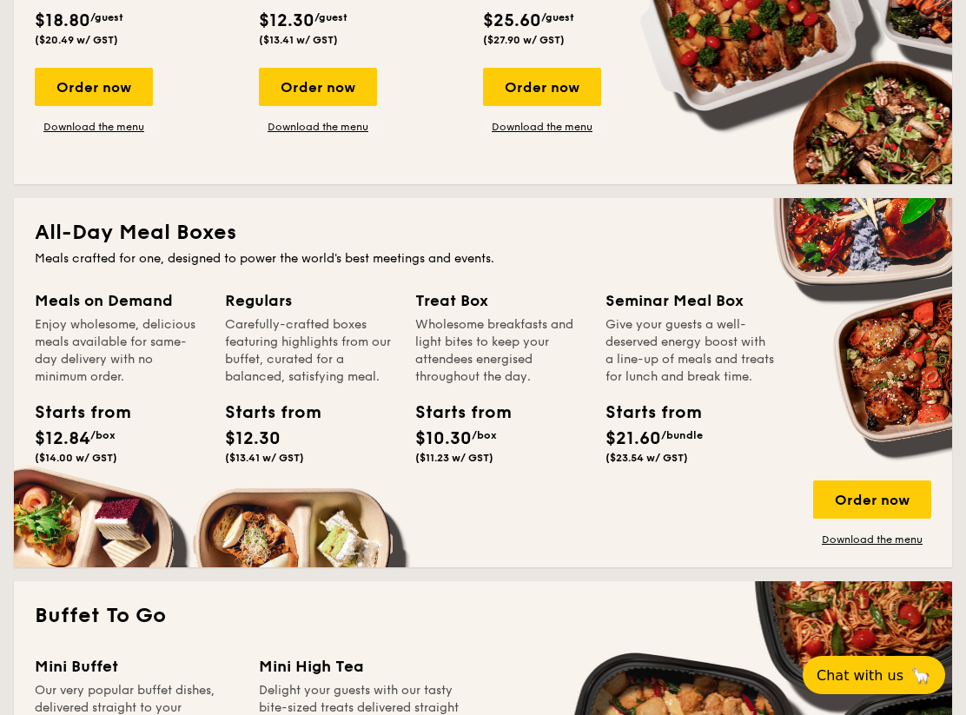
drag, startPoint x: 414, startPoint y: 299, endPoint x: 507, endPoint y: 454, distance: 181.2
click at [507, 455] on div "Meals on Demand Enjoy wholesome, delicious meals available for same-day deliver…" at bounding box center [483, 417] width 897 height 258
drag, startPoint x: 616, startPoint y: 291, endPoint x: 652, endPoint y: 499, distance: 210.7
click at [652, 499] on div "Meals on Demand Enjoy wholesome, delicious meals available for same-day deliver…" at bounding box center [483, 417] width 897 height 258
click at [661, 442] on div "Starts from $21.60 /bundle ($23.54 w/ GST)" at bounding box center [645, 432] width 78 height 64
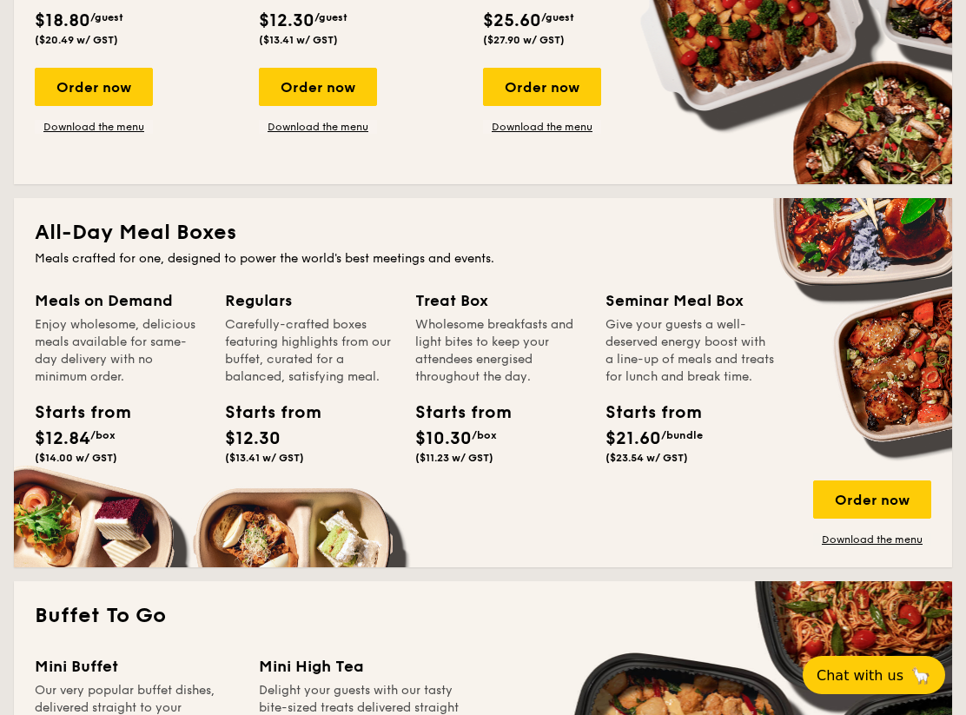
drag, startPoint x: 606, startPoint y: 297, endPoint x: 652, endPoint y: 454, distance: 164.1
click at [653, 454] on div "Seminar Meal Box Give your guests a well-deserved energy boost with a line-up o…" at bounding box center [690, 379] width 169 height 182
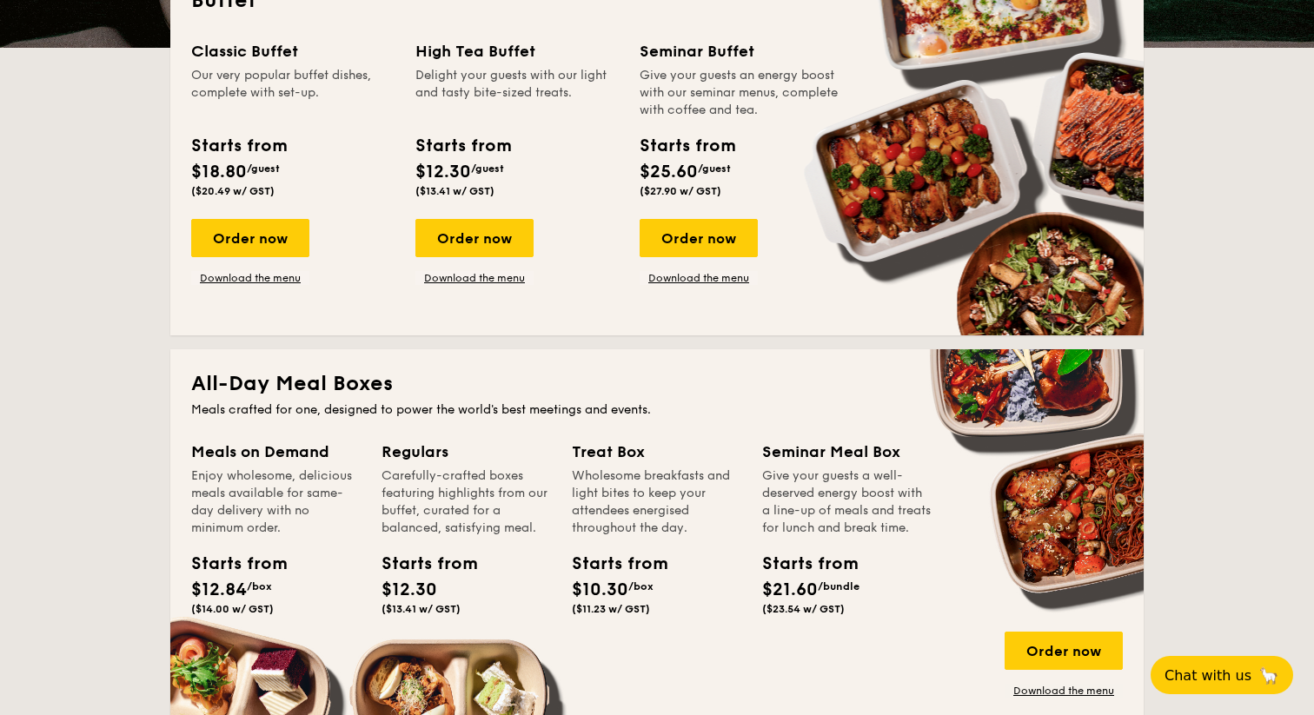
scroll to position [463, 0]
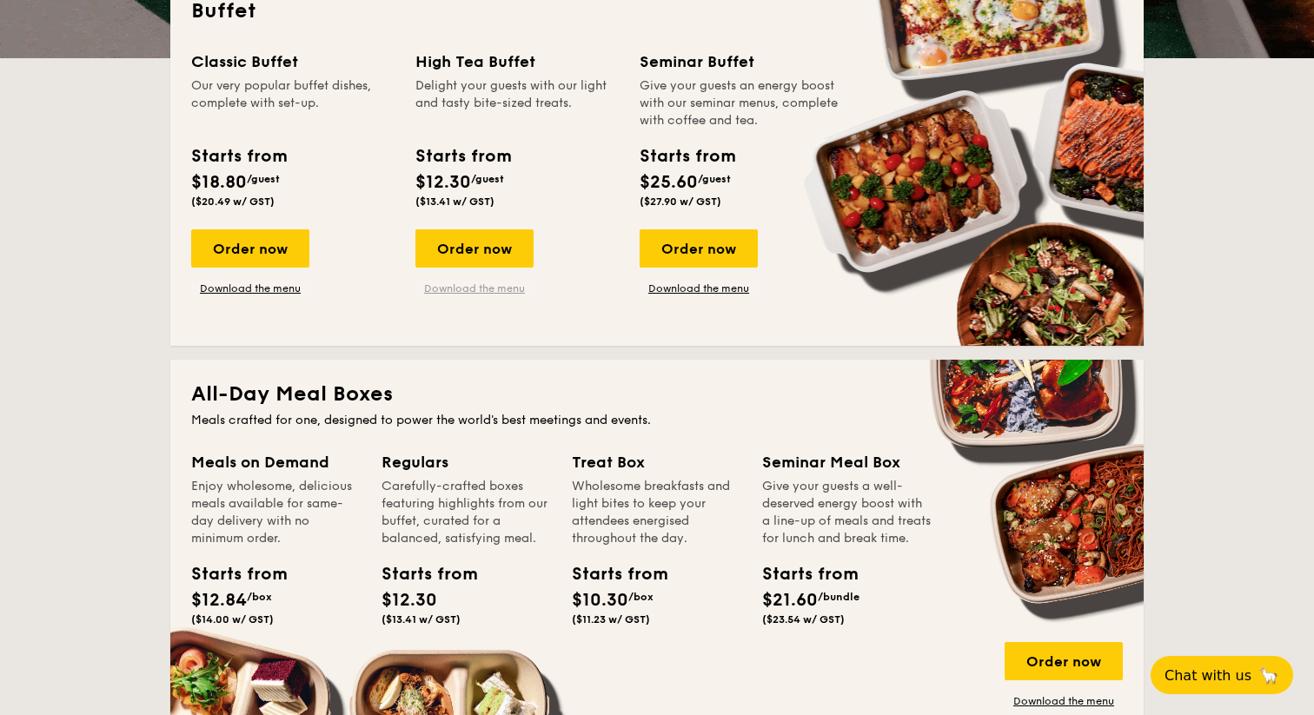
click at [442, 285] on link "Download the menu" at bounding box center [474, 288] width 118 height 14
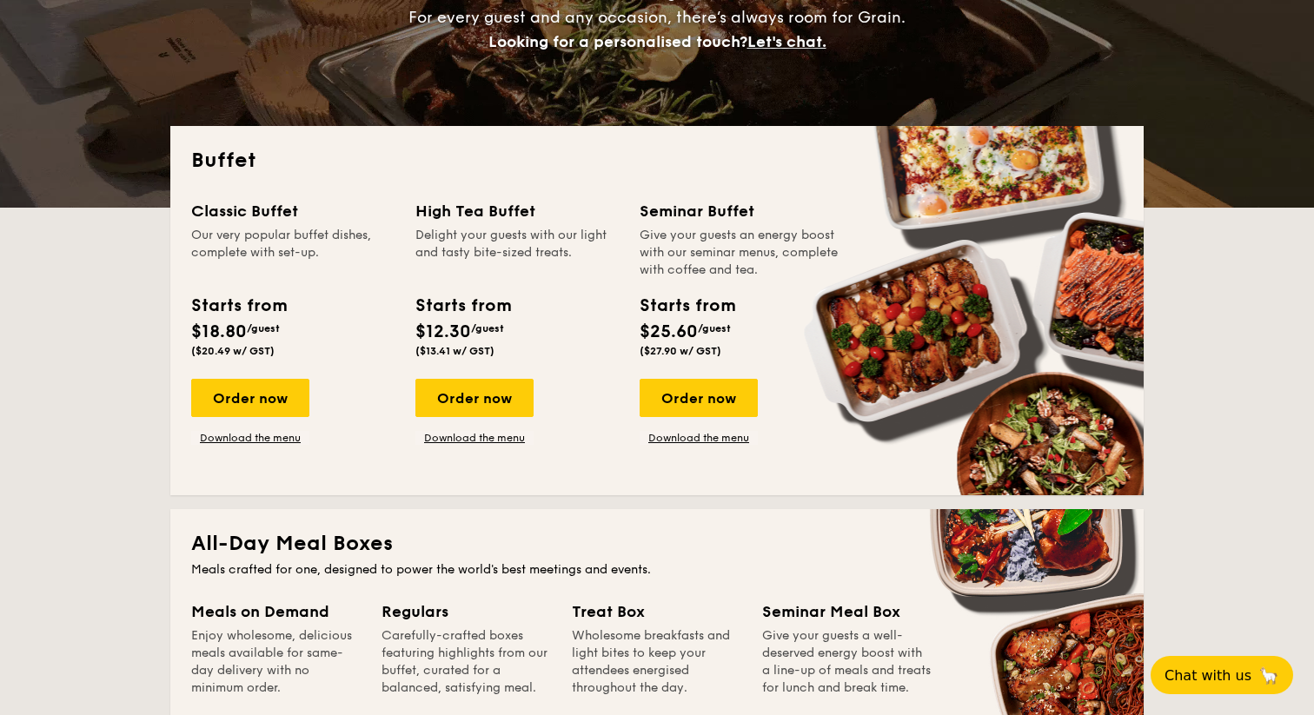
scroll to position [316, 0]
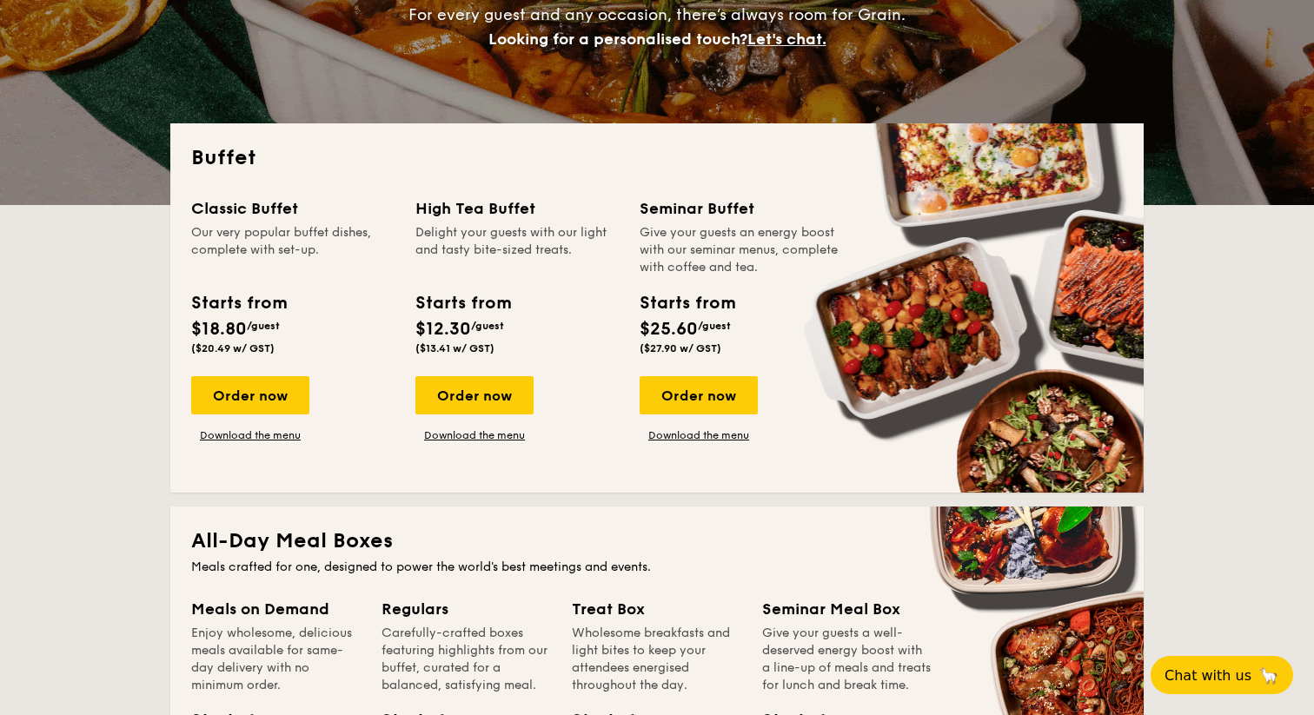
drag, startPoint x: 205, startPoint y: 212, endPoint x: 297, endPoint y: 225, distance: 93.0
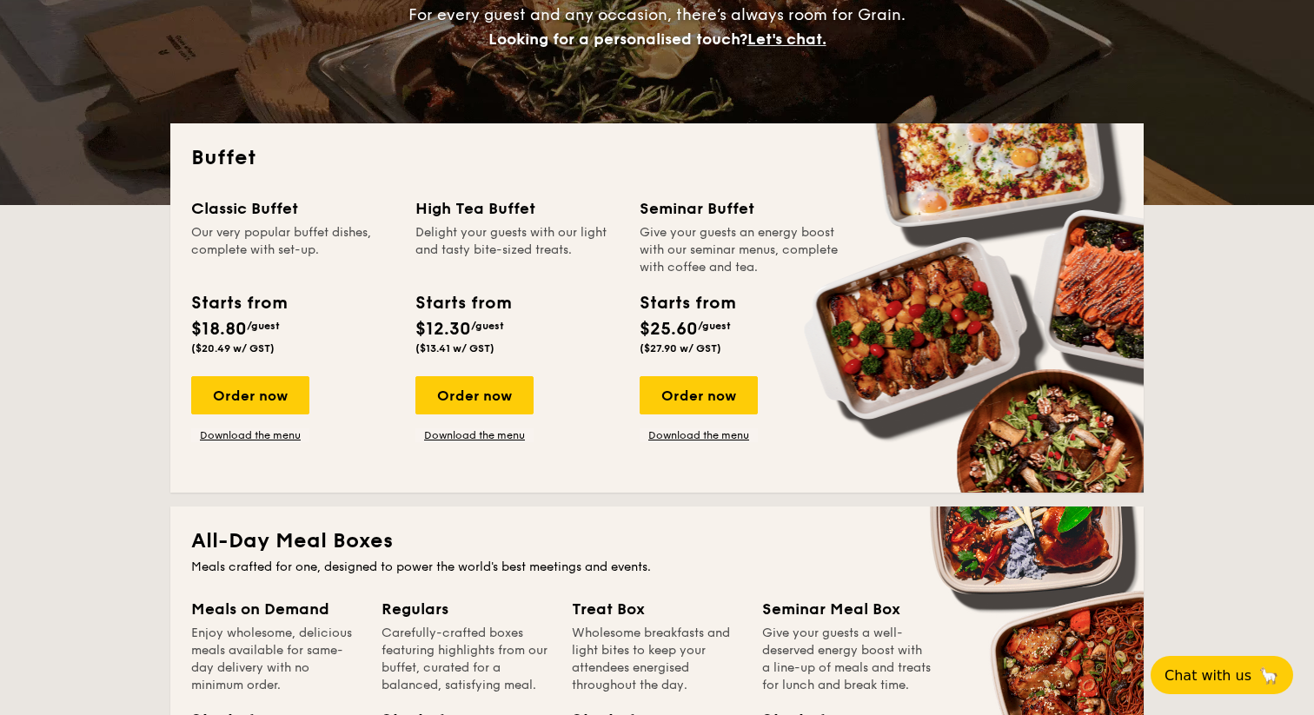
click at [294, 209] on div "Classic Buffet" at bounding box center [292, 208] width 203 height 24
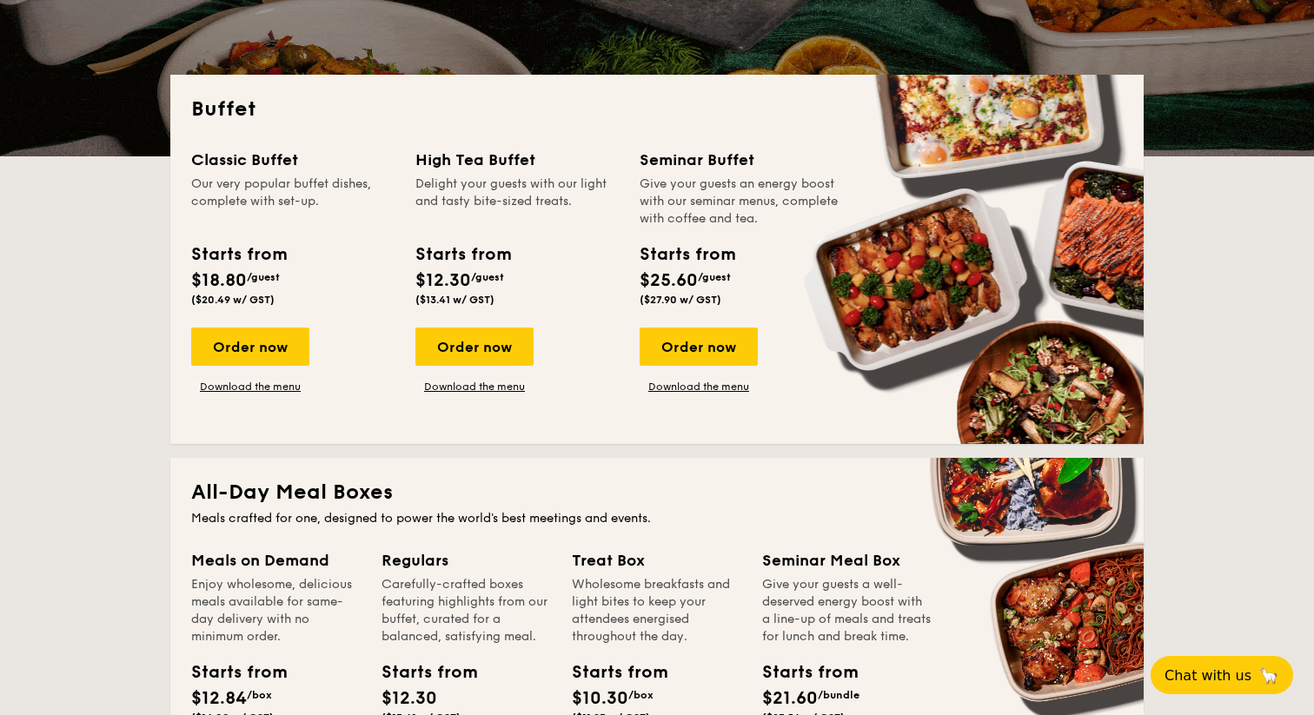
scroll to position [378, 0]
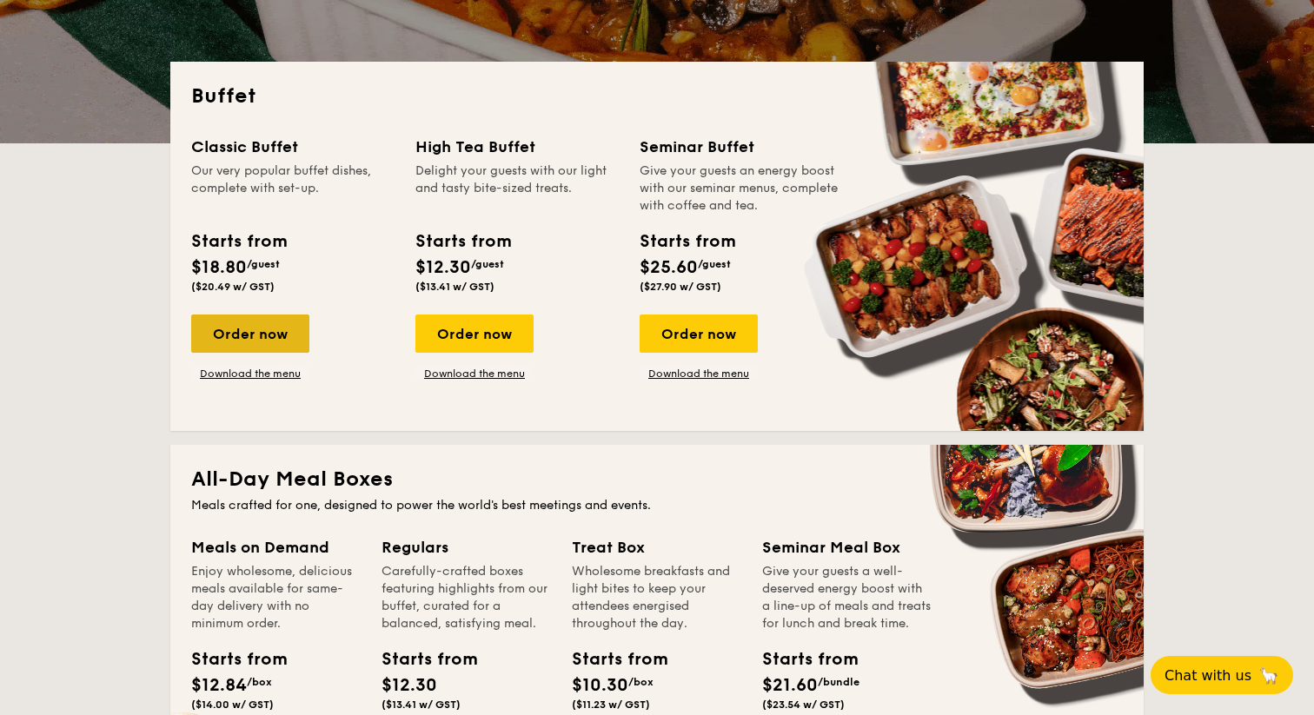
click at [269, 336] on div "Order now" at bounding box center [250, 334] width 118 height 38
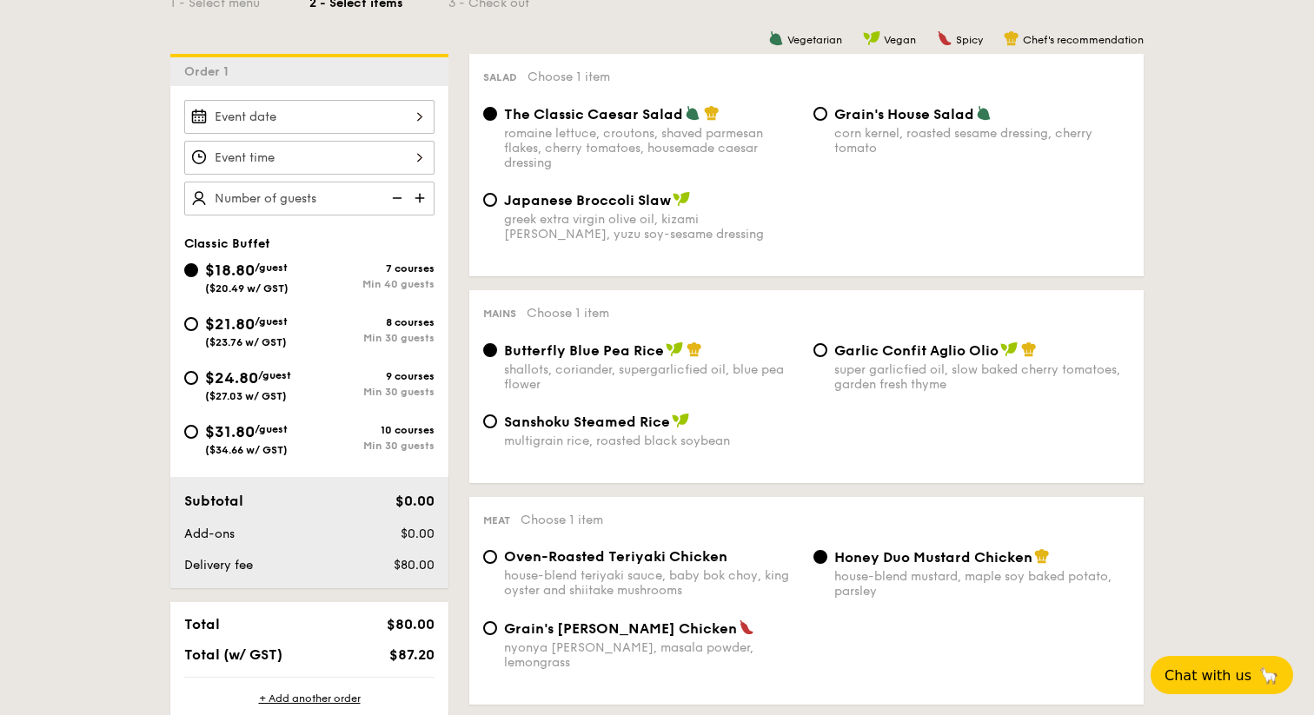
scroll to position [496, 0]
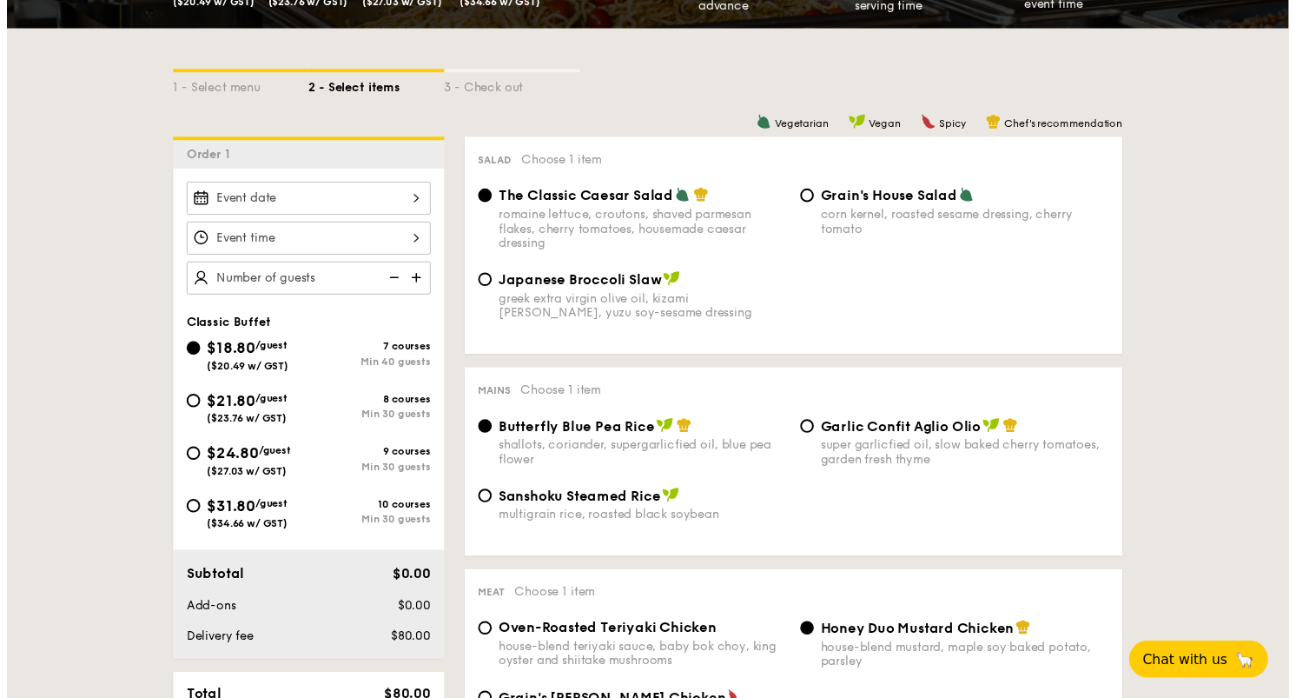
scroll to position [413, 0]
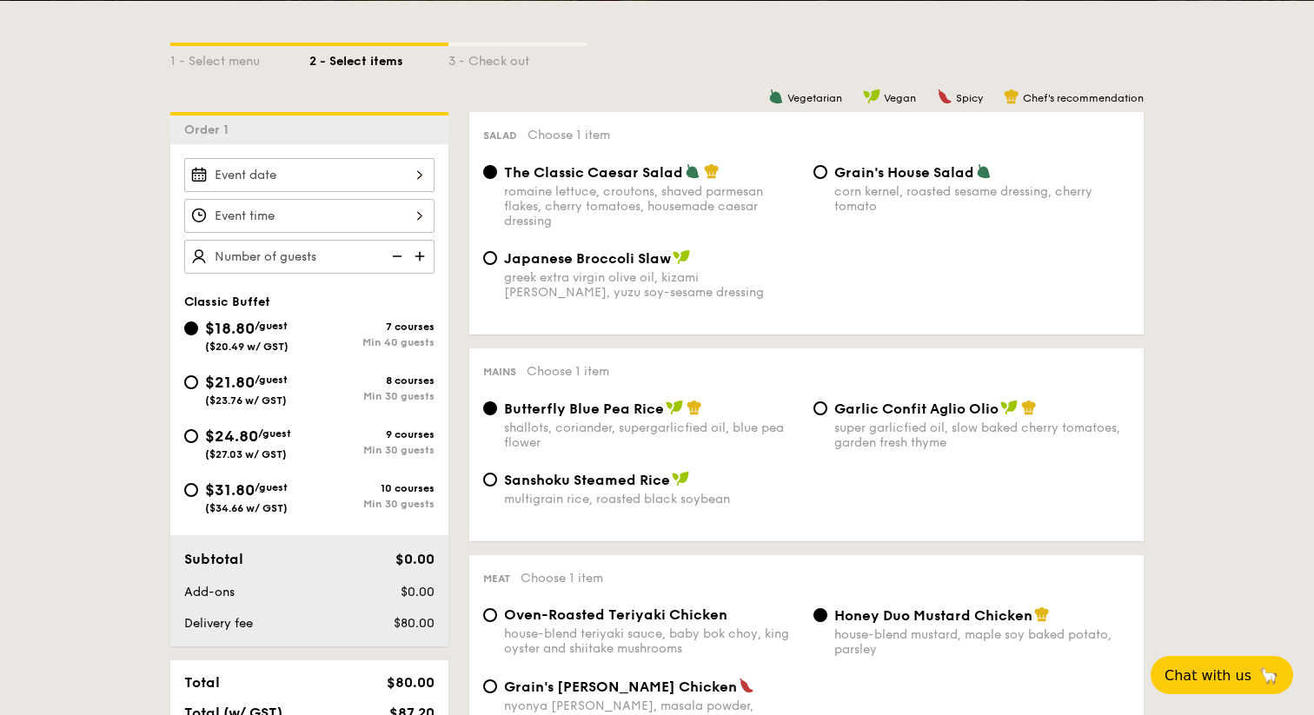
select select
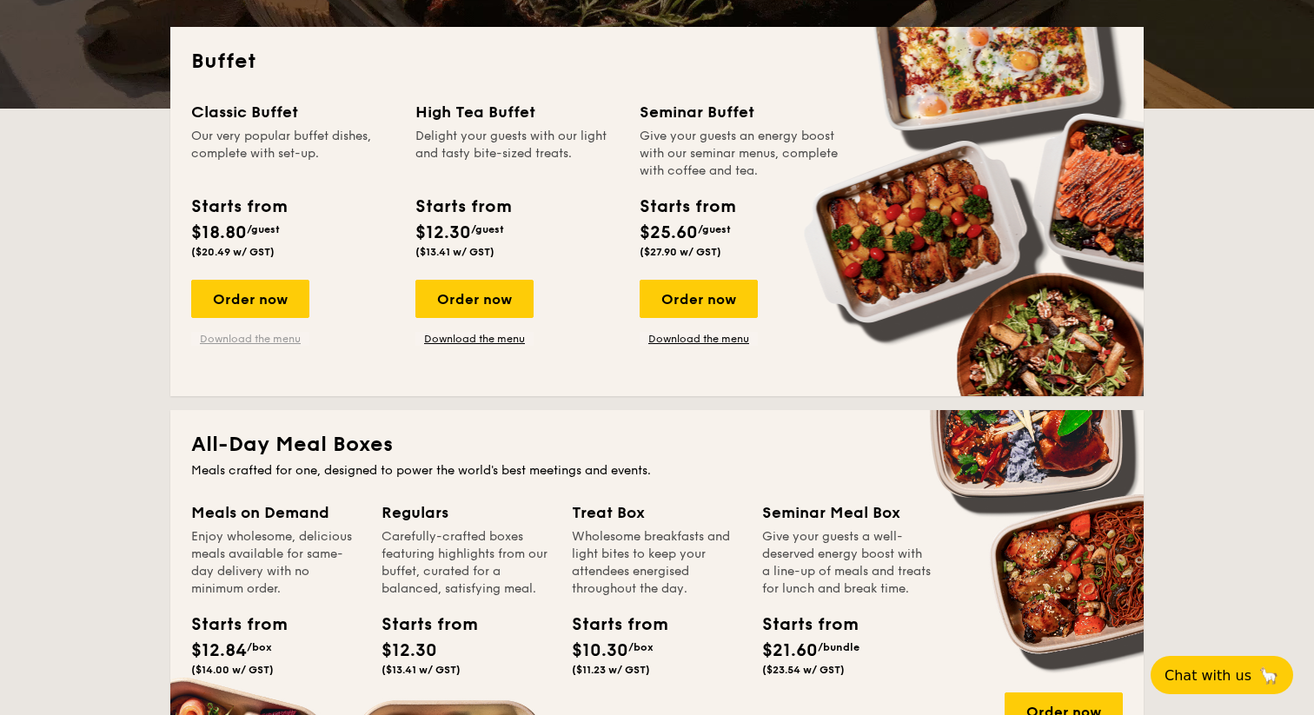
click at [262, 339] on link "Download the menu" at bounding box center [250, 339] width 118 height 14
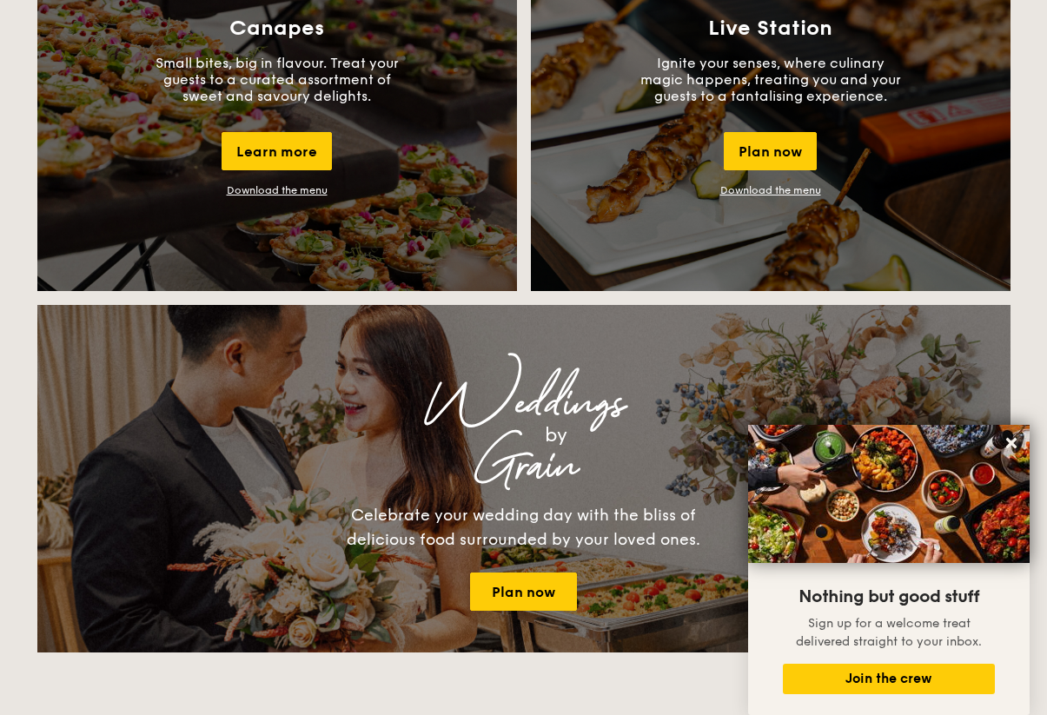
scroll to position [1623, 0]
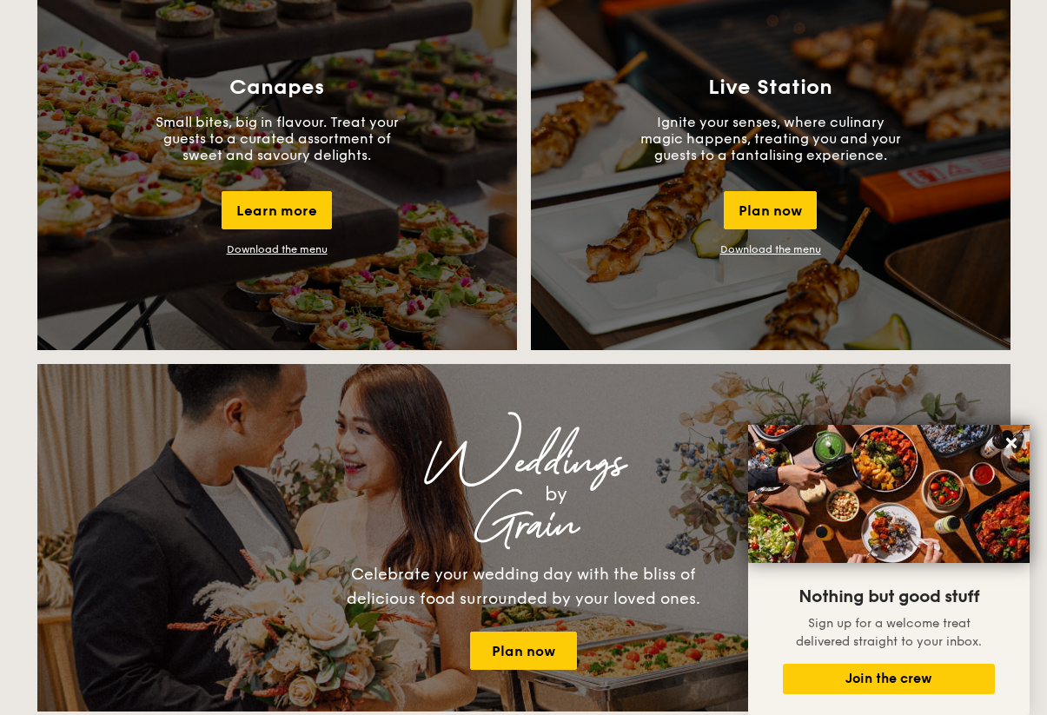
click at [786, 251] on link "Download the menu" at bounding box center [770, 249] width 101 height 12
click at [799, 217] on div "Plan now" at bounding box center [770, 210] width 93 height 38
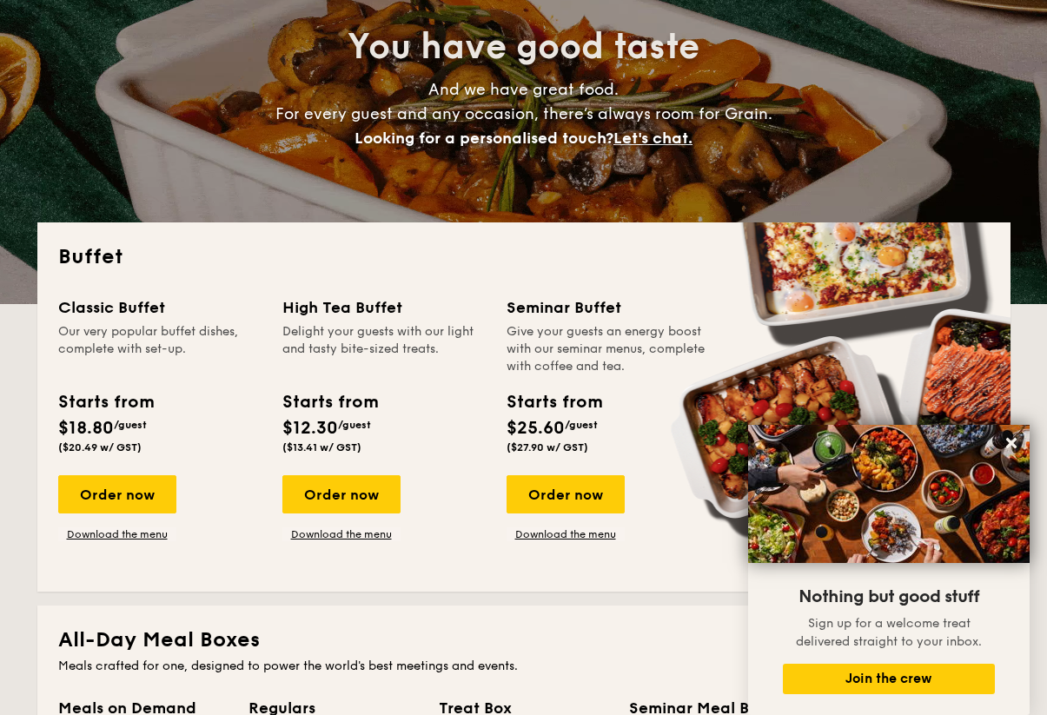
scroll to position [220, 0]
